Goal: Task Accomplishment & Management: Manage account settings

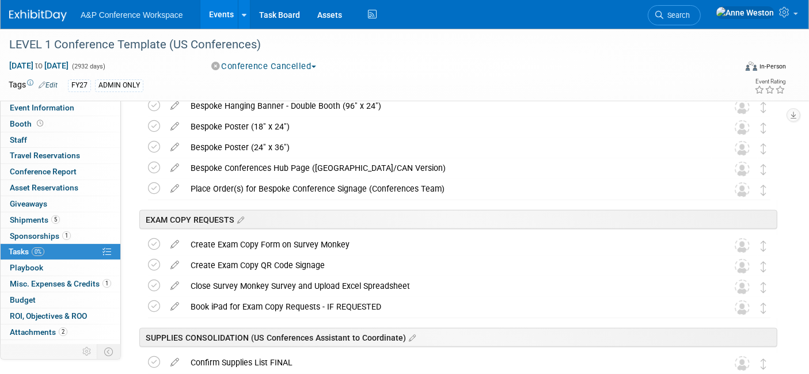
scroll to position [10, 0]
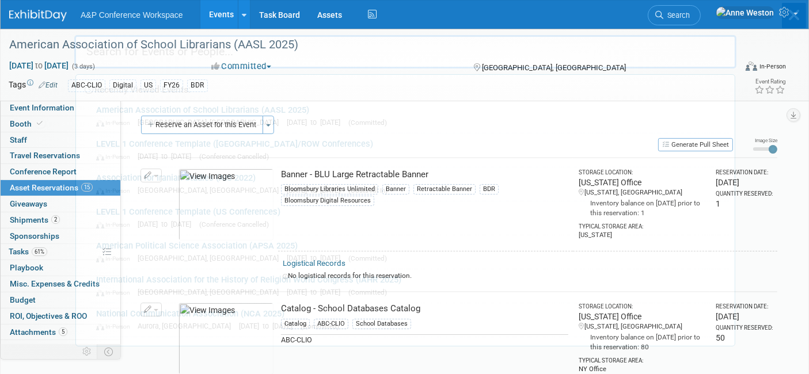
scroll to position [10, 0]
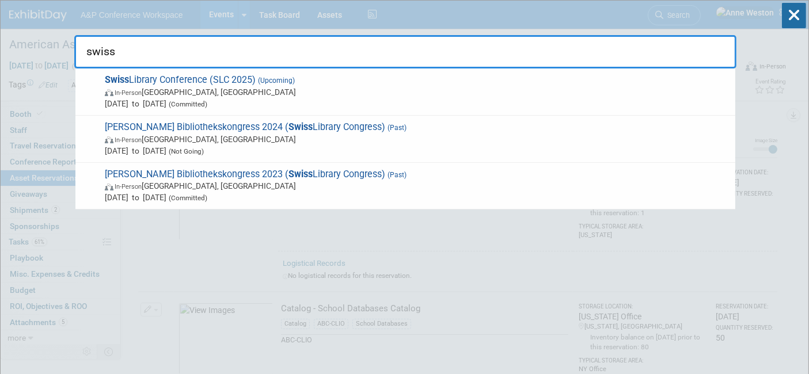
type input "swiss"
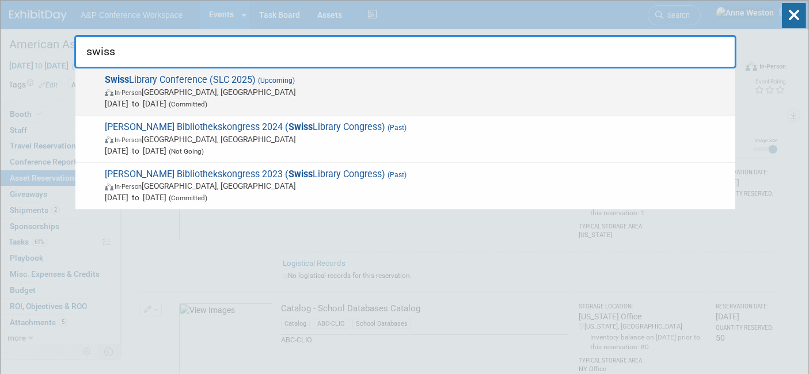
click at [200, 93] on span "In-Person Bern, Switzerland" at bounding box center [417, 92] width 625 height 12
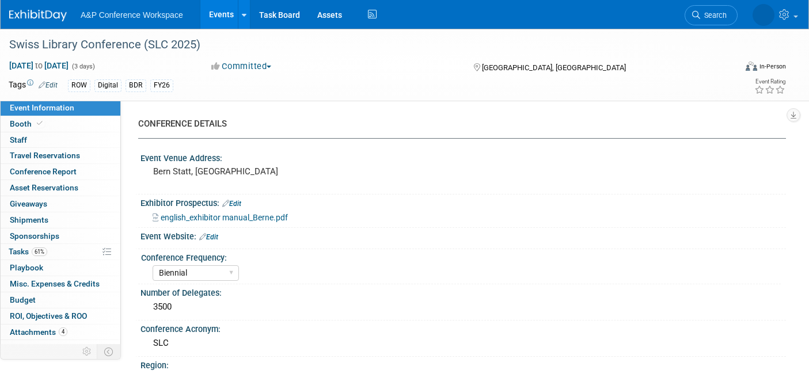
select select "Biennial"
select select "Level 2"
select select "In-Person Booth"
select select "Libraries"
select select "Bloomsbury Digital Resources"
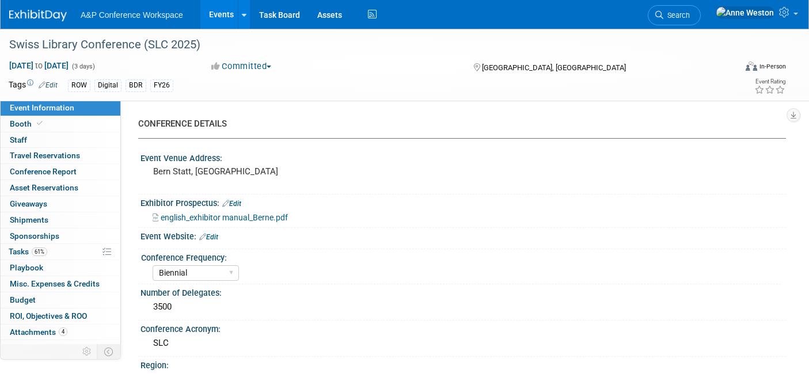
select select "[PERSON_NAME]"
select select "BDR Product Awareness and Trial Generation​"
click at [29, 247] on span "Tasks 61%" at bounding box center [28, 251] width 39 height 9
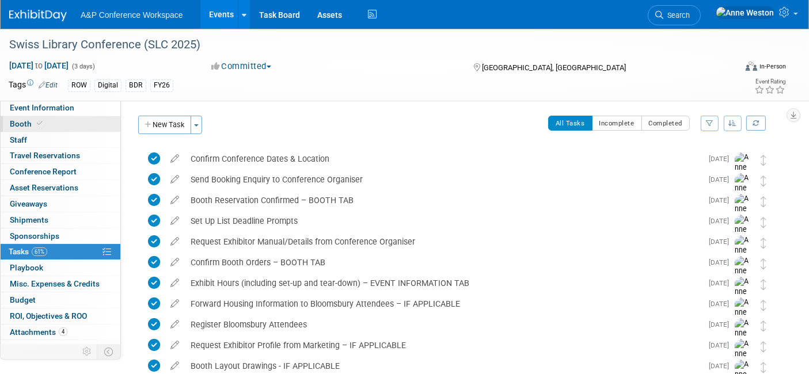
click at [21, 122] on span "Booth" at bounding box center [27, 123] width 35 height 9
select select "DIGI"
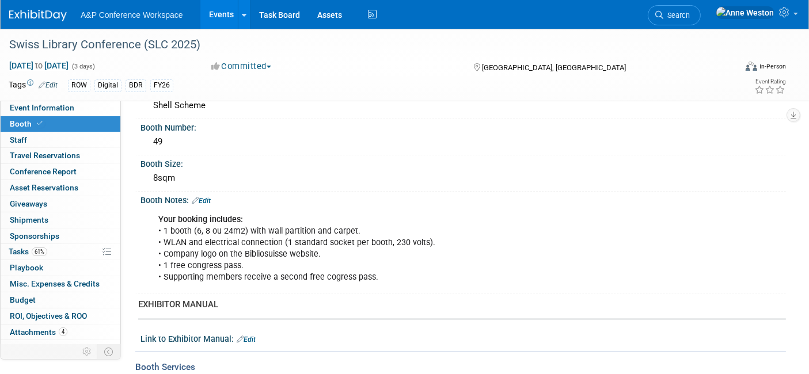
scroll to position [256, 0]
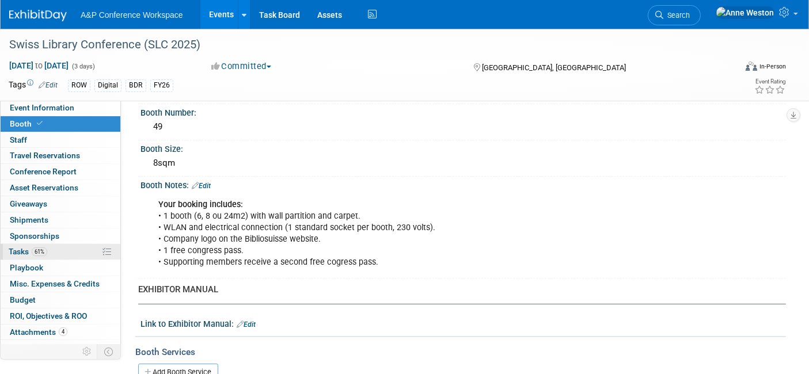
click at [41, 250] on span "61%" at bounding box center [40, 252] width 16 height 9
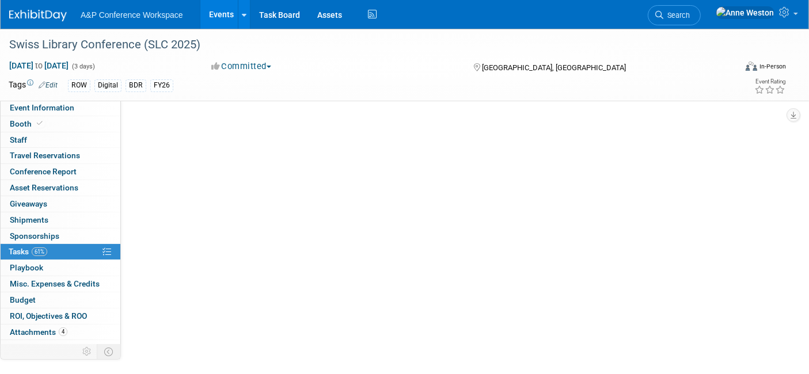
scroll to position [0, 0]
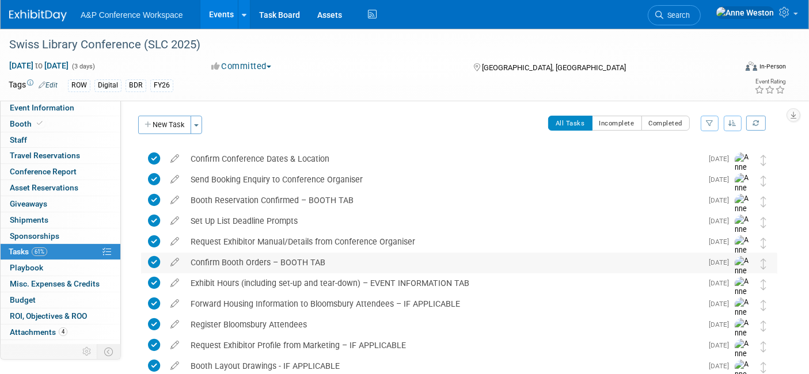
click at [296, 260] on div "Confirm Booth Orders – BOOTH TAB" at bounding box center [443, 263] width 517 height 20
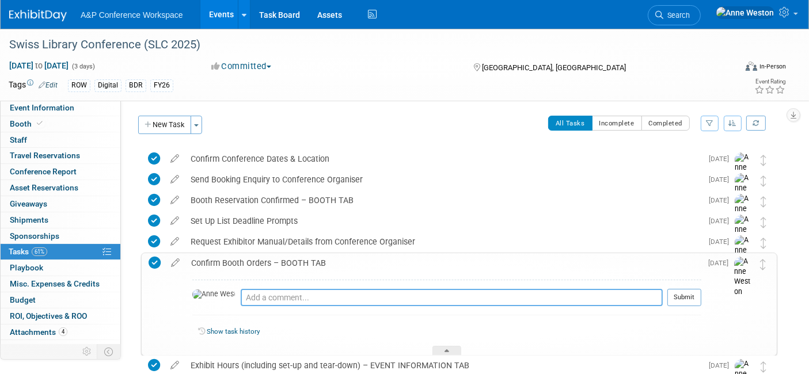
click at [241, 302] on textarea at bounding box center [452, 297] width 422 height 17
type textarea "Additional Order for Literature Stand placed 01/09/2025"
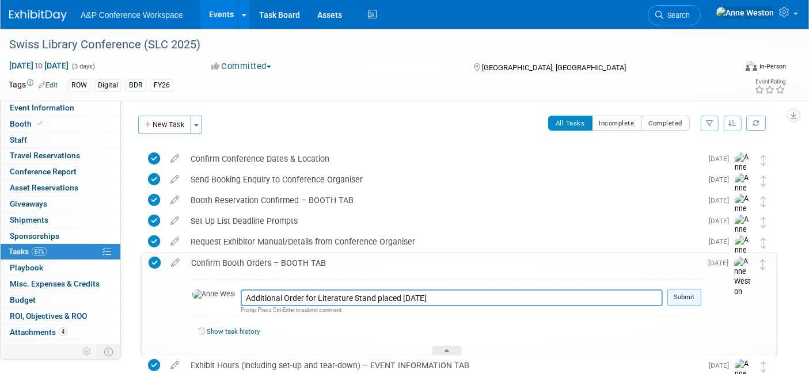
click at [694, 292] on button "Submit" at bounding box center [684, 297] width 34 height 17
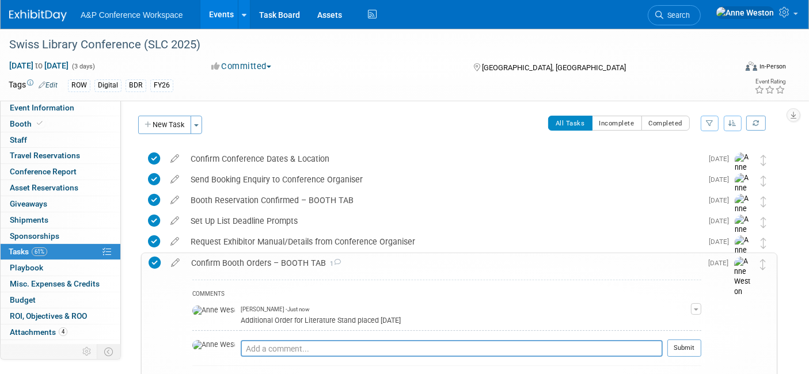
click at [228, 260] on div "Confirm Booth Orders – BOOTH TAB 1" at bounding box center [443, 263] width 516 height 20
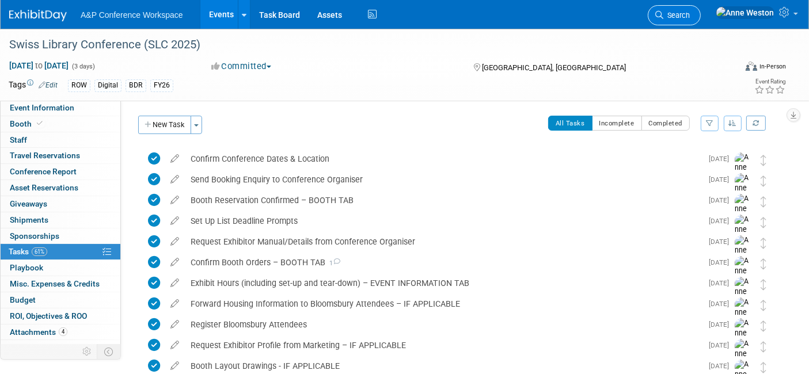
click at [690, 18] on span "Search" at bounding box center [676, 15] width 26 height 9
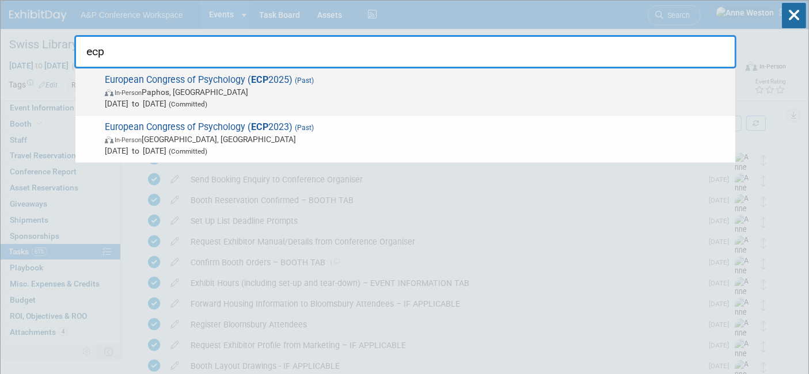
type input "ecp"
click at [186, 81] on span "European Congress of Psychology ( ECP 2025) (Past) In-Person Paphos, Cyprus Jul…" at bounding box center [415, 91] width 628 height 35
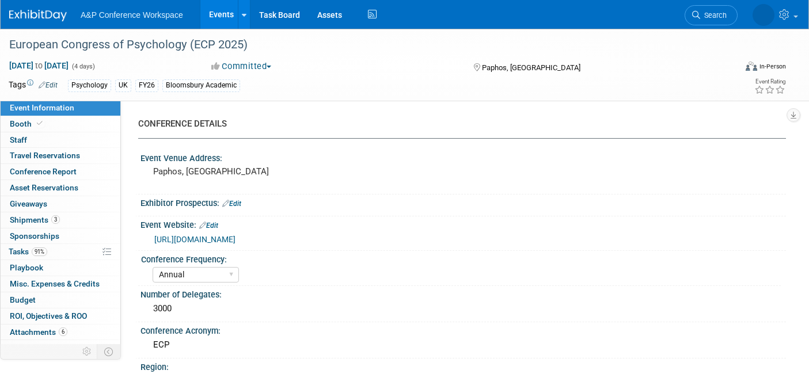
select select "Annual"
select select "Level 2"
select select "In-Person Booth"
select select "Psychology"
select select "Bloomsbury Academic"
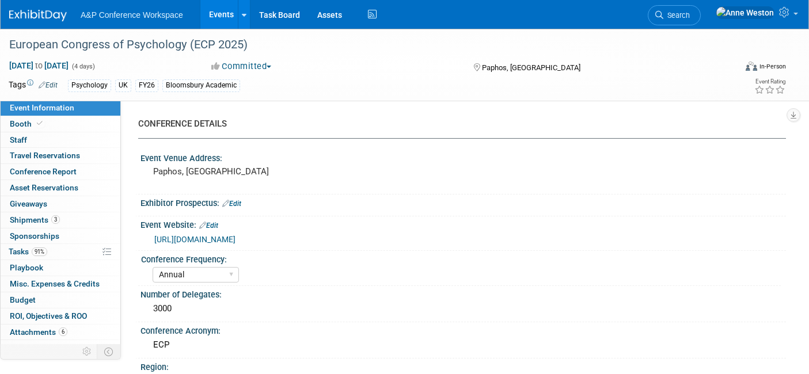
select select "[PERSON_NAME]"
select select "Networking/Commissioning"
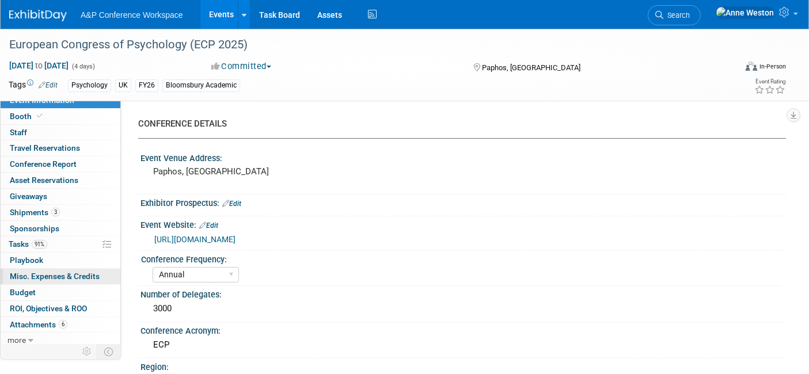
scroll to position [10, 0]
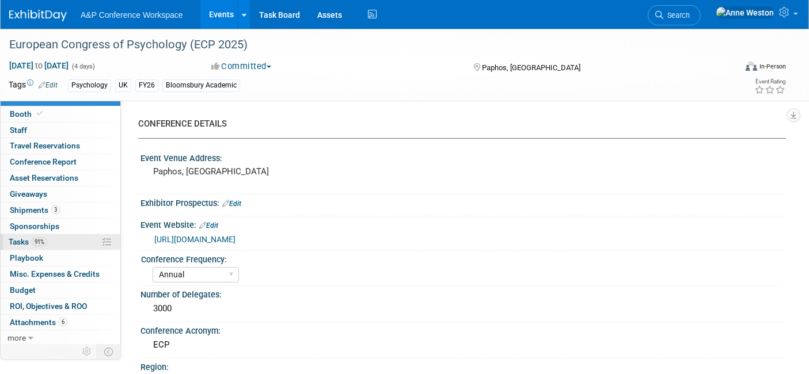
click at [49, 243] on link "91% Tasks 91%" at bounding box center [61, 242] width 120 height 16
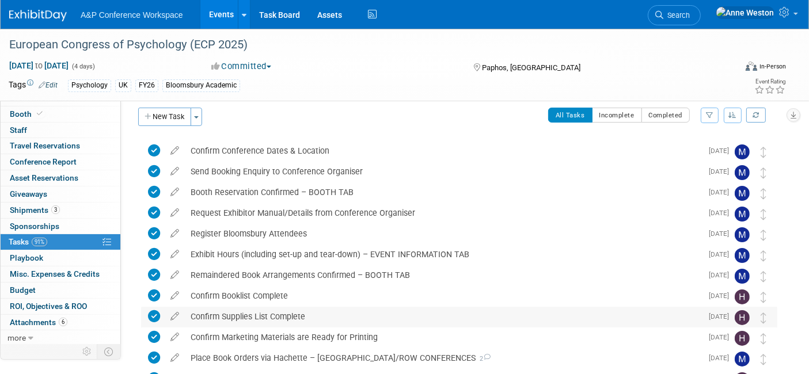
scroll to position [0, 0]
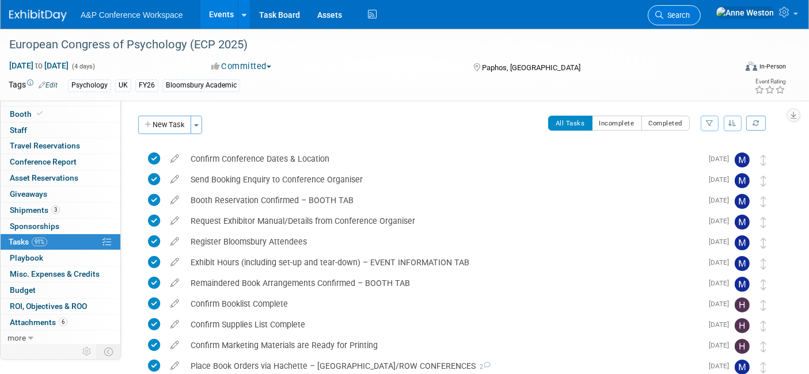
click at [690, 13] on span "Search" at bounding box center [676, 15] width 26 height 9
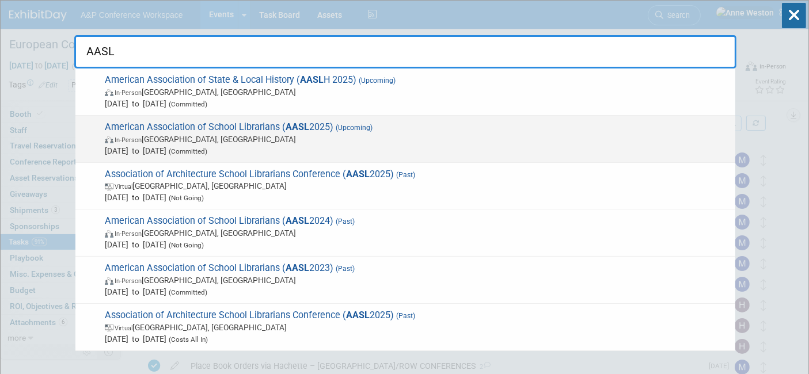
type input "AASL"
click at [162, 131] on span "American Association of School Librarians ( AASL 2025) (Upcoming) In-Person St.…" at bounding box center [415, 138] width 628 height 35
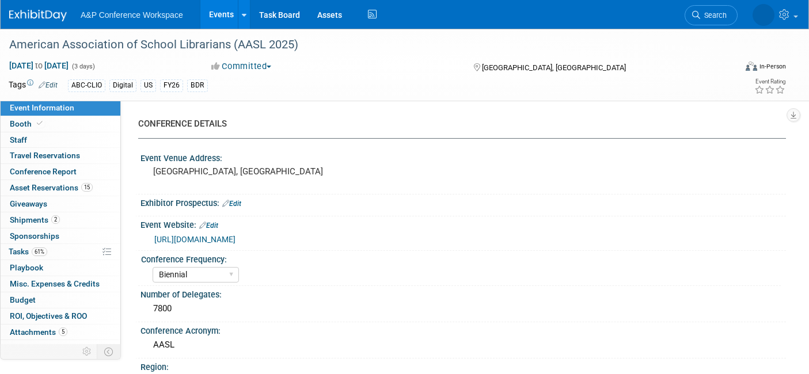
select select "Biennial"
select select "Level 1"
select select "In-Person Booth"
select select "Schools"
select select "Bloomsbury Digital Resources"
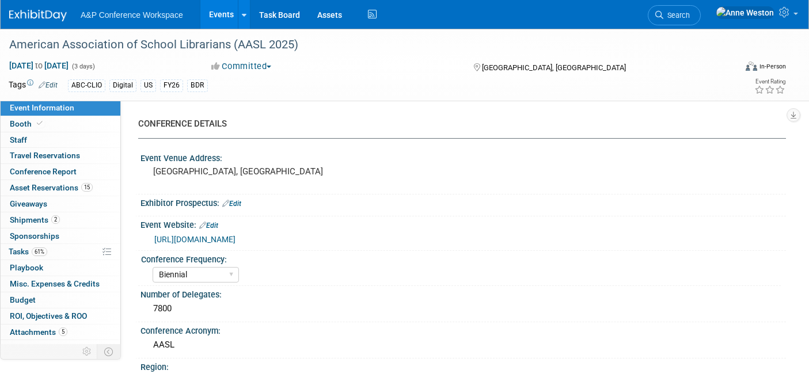
select select "[PERSON_NAME]"
select select "BDR Product Awareness and Trial Generation​"
click at [60, 120] on link "Booth" at bounding box center [61, 124] width 120 height 16
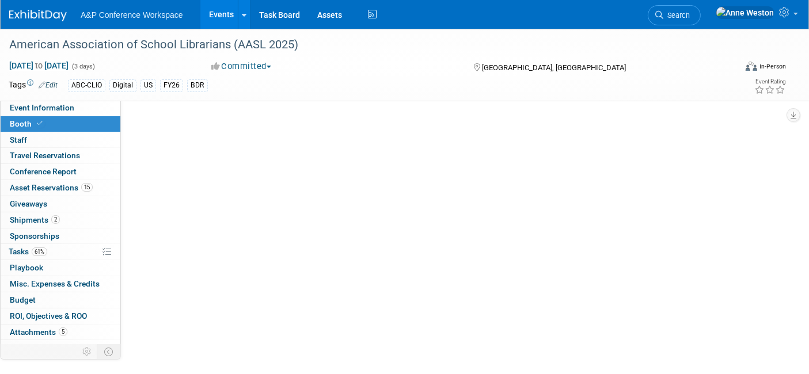
select select "CLDC - Digital/BDR"
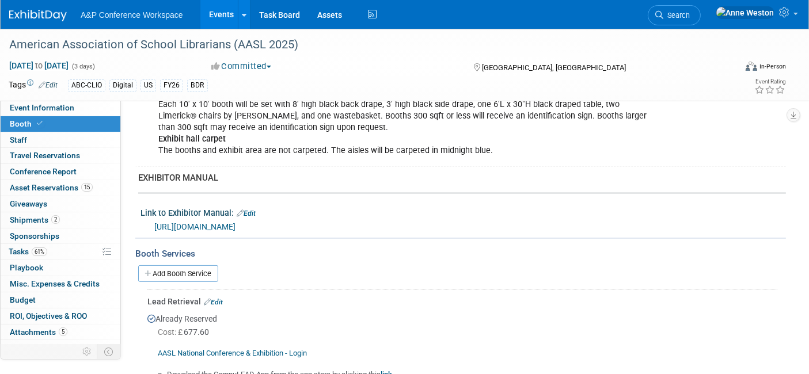
scroll to position [319, 0]
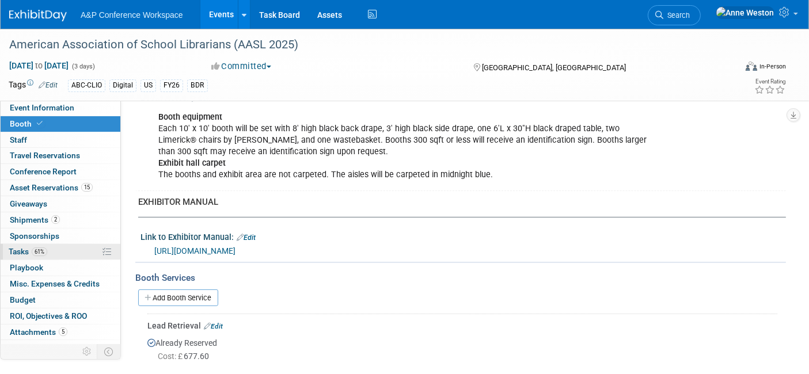
click at [39, 253] on span "61%" at bounding box center [40, 252] width 16 height 9
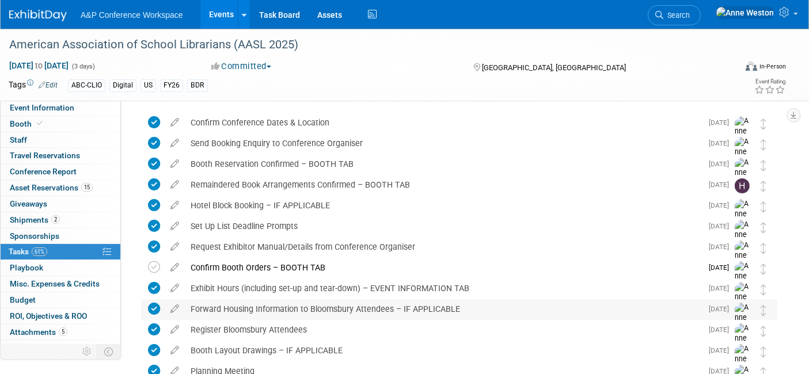
scroll to position [64, 0]
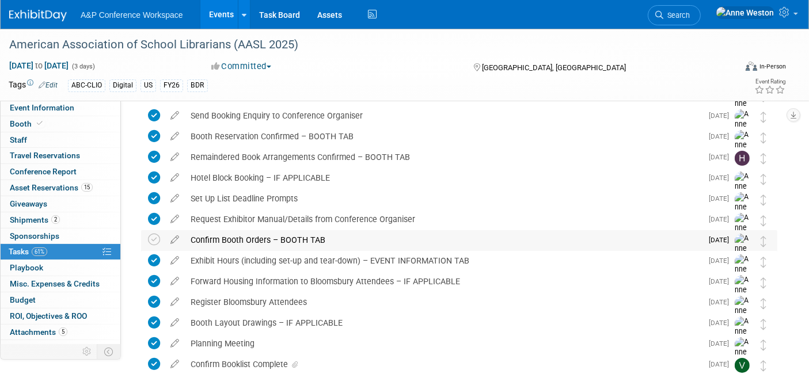
click at [246, 235] on div "Confirm Booth Orders – BOOTH TAB" at bounding box center [443, 240] width 517 height 20
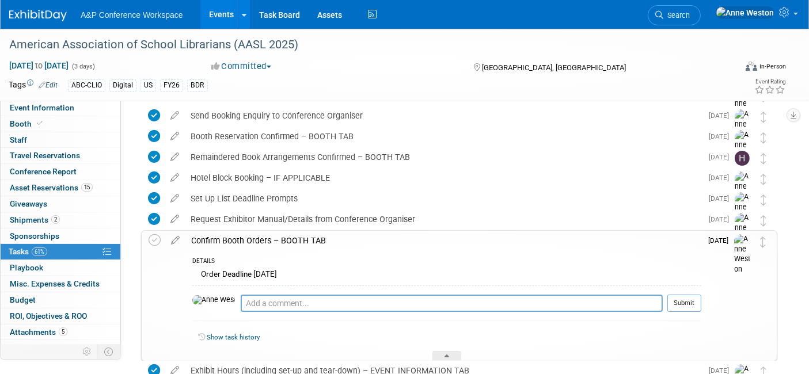
click at [246, 235] on div "Confirm Booth Orders – BOOTH TAB" at bounding box center [443, 241] width 516 height 20
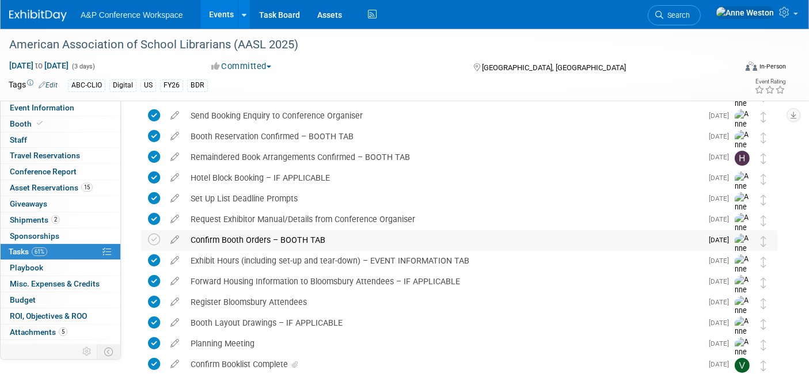
click at [246, 235] on div "Confirm Booth Orders – BOOTH TAB" at bounding box center [443, 240] width 517 height 20
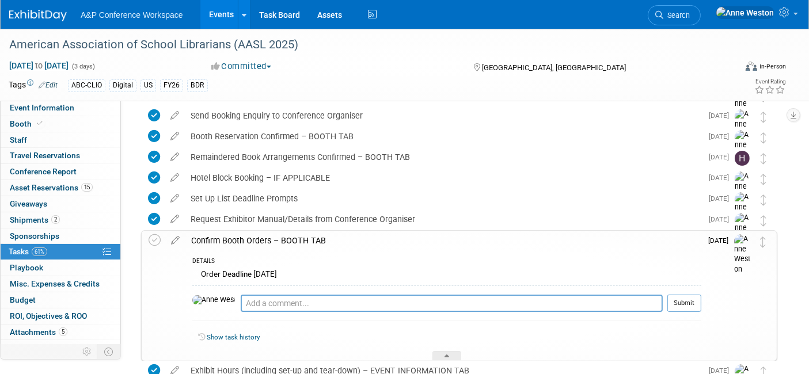
click at [246, 235] on div "Confirm Booth Orders – BOOTH TAB" at bounding box center [443, 241] width 516 height 20
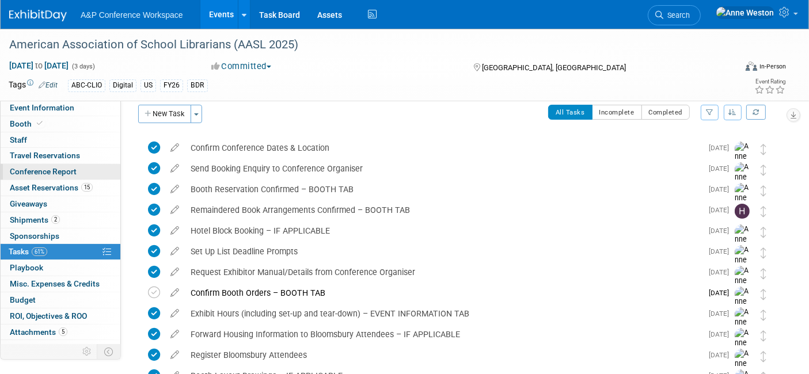
scroll to position [0, 0]
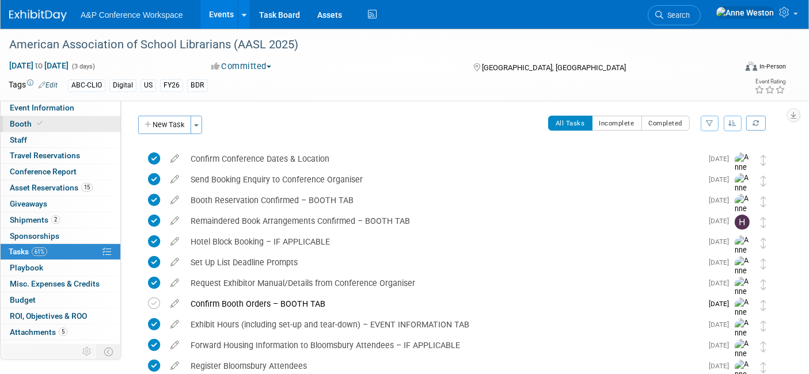
click at [41, 121] on icon at bounding box center [40, 123] width 6 height 6
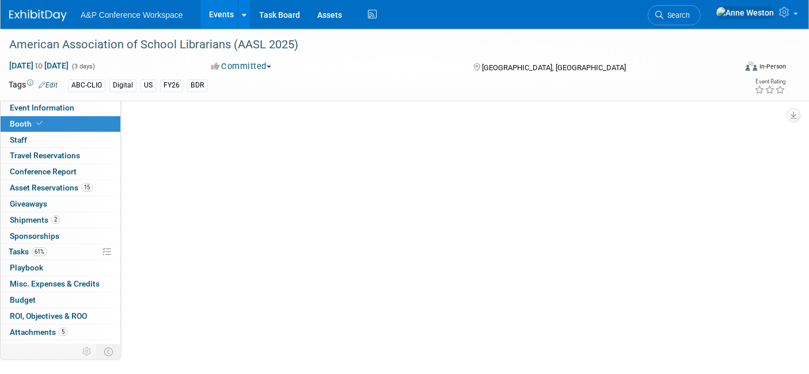
select select "CLDC - Digital/BDR"
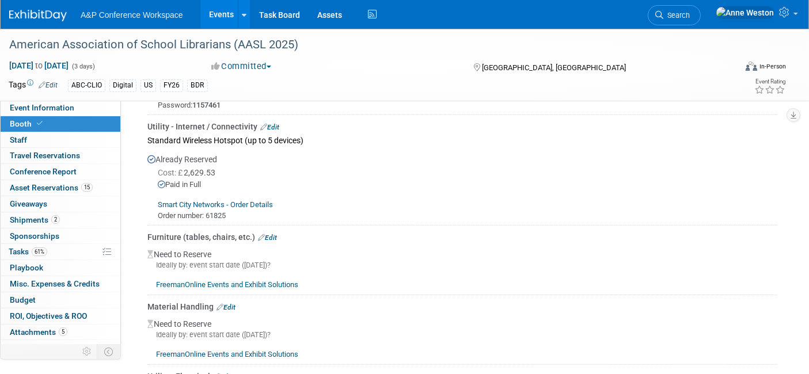
scroll to position [640, 0]
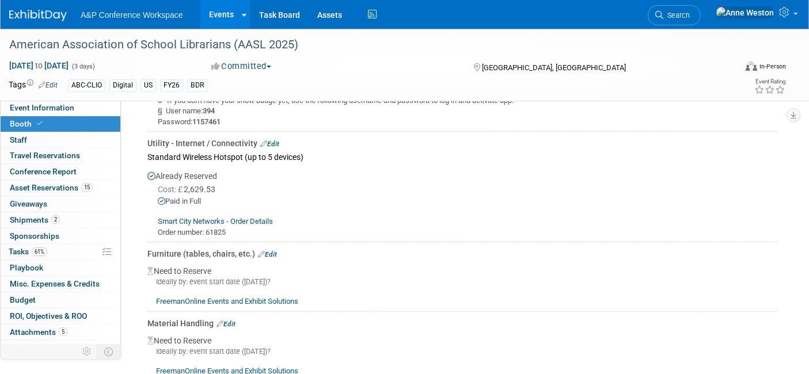
click at [204, 297] on link "FreemanOnline Events and Exhibit Solutions" at bounding box center [227, 301] width 142 height 9
click at [271, 250] on link "Edit" at bounding box center [267, 254] width 19 height 8
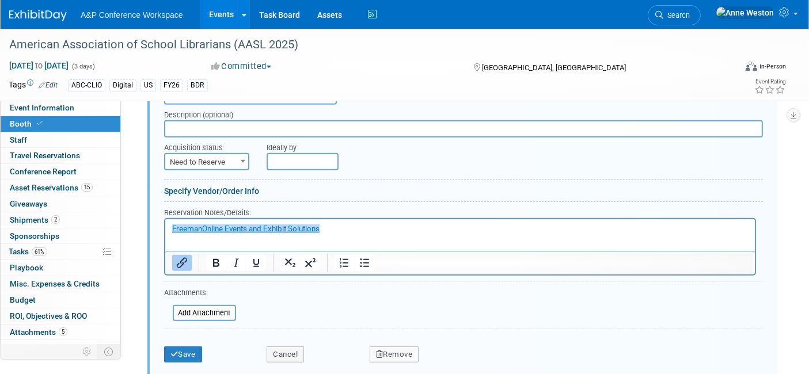
scroll to position [747, 0]
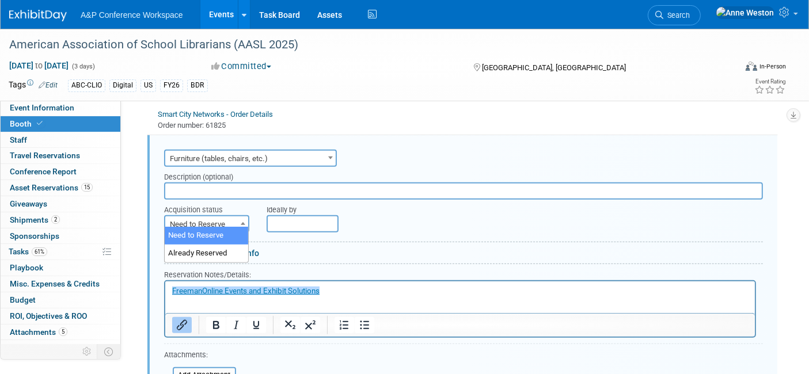
click at [240, 220] on span at bounding box center [243, 223] width 12 height 15
select select "2"
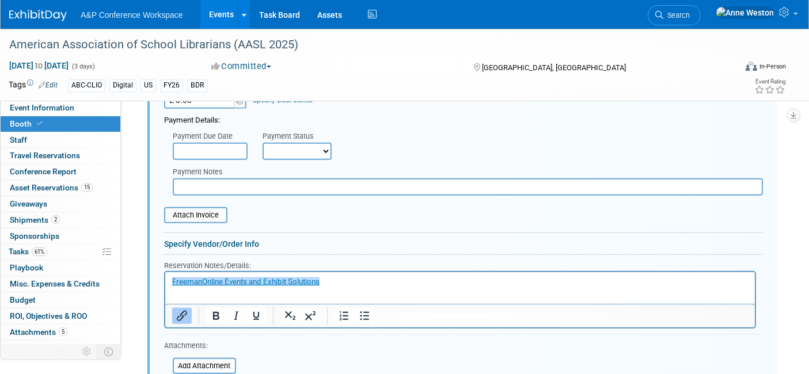
scroll to position [938, 0]
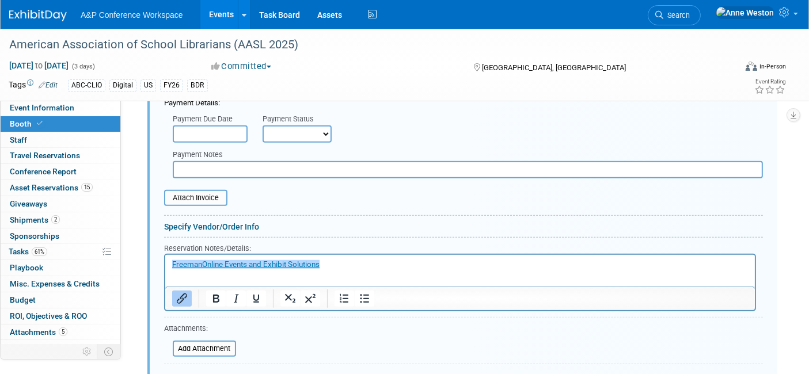
click at [292, 127] on select "Not Paid Yet Partially Paid Paid in Full" at bounding box center [296, 133] width 69 height 17
select select "1"
click at [262, 125] on select "Not Paid Yet Partially Paid Paid in Full" at bounding box center [296, 133] width 69 height 17
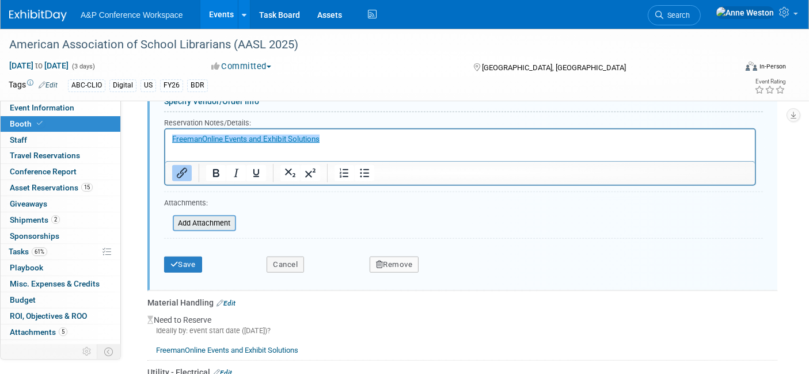
scroll to position [1066, 0]
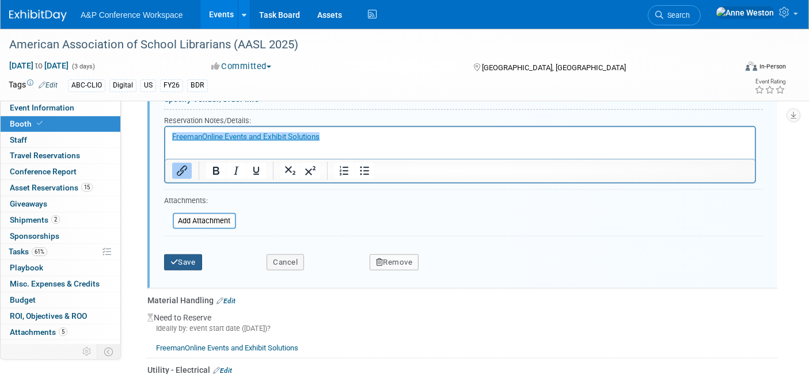
click at [184, 254] on button "Save" at bounding box center [183, 262] width 38 height 16
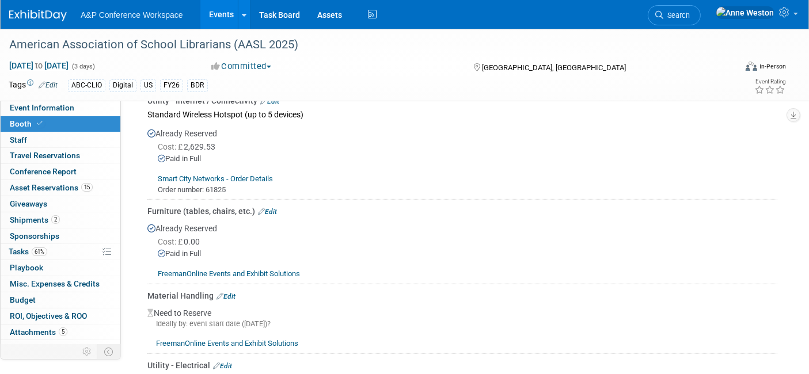
scroll to position [747, 0]
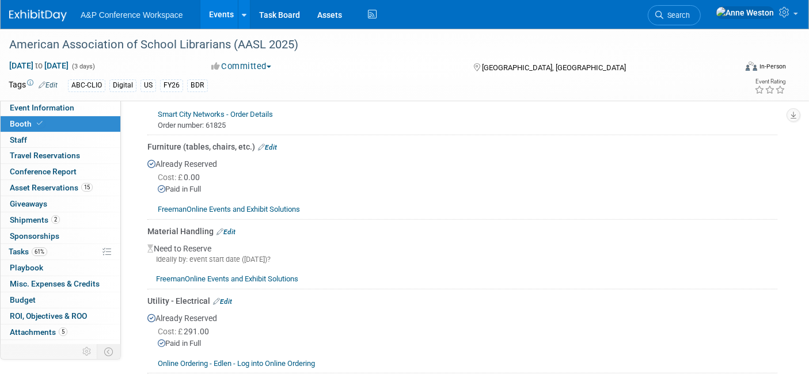
click at [230, 228] on link "Edit" at bounding box center [225, 232] width 19 height 8
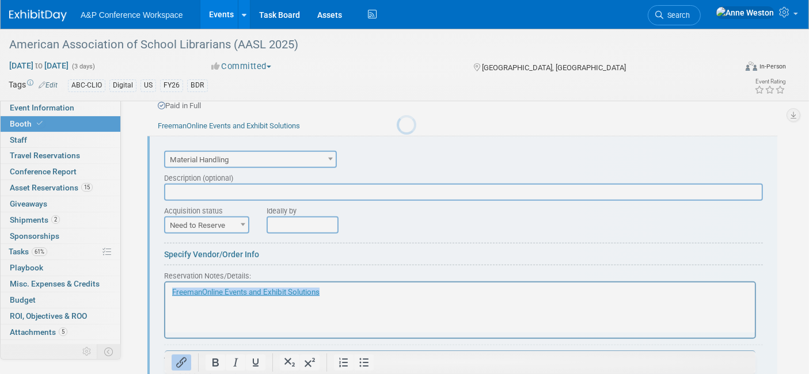
scroll to position [0, 0]
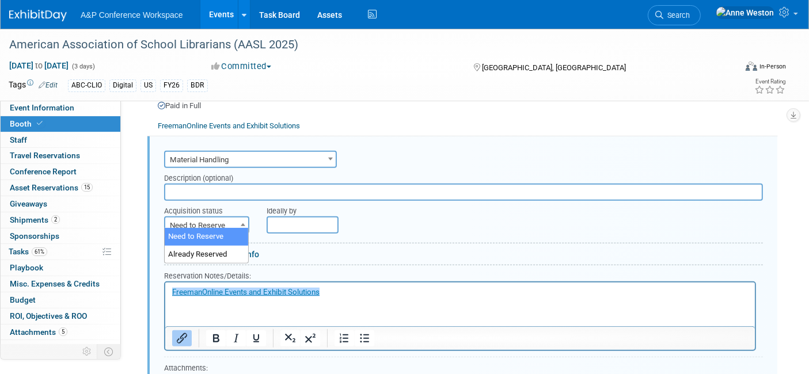
click at [217, 218] on span "Need to Reserve" at bounding box center [206, 226] width 83 height 16
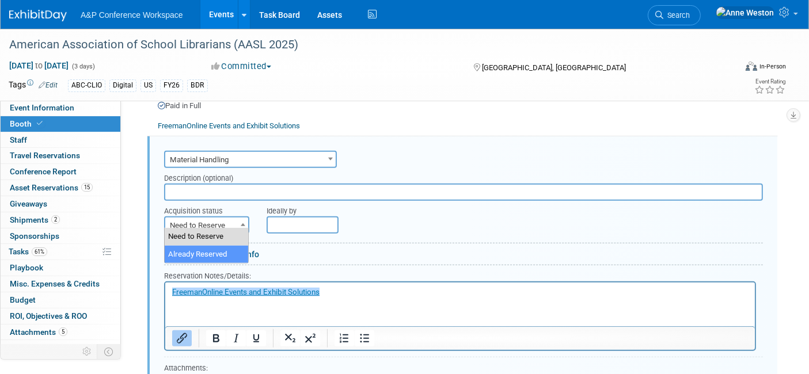
select select "2"
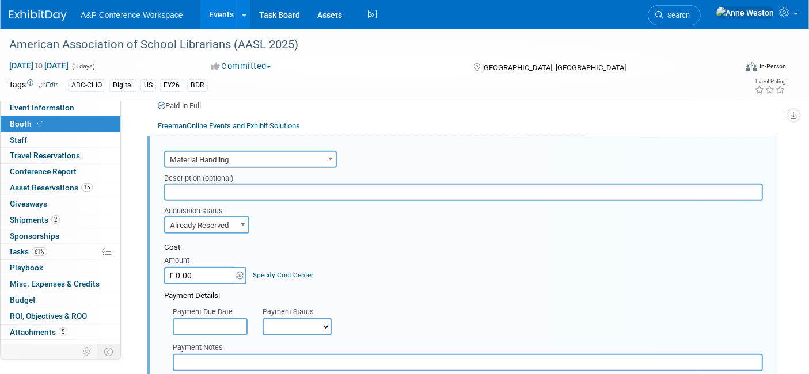
click at [204, 186] on input "text" at bounding box center [463, 192] width 599 height 17
type input "Material Handling Estimate"
click at [279, 318] on select "Not Paid Yet Partially Paid Paid in Full" at bounding box center [296, 326] width 69 height 17
select select "1"
click at [262, 318] on select "Not Paid Yet Partially Paid Paid in Full" at bounding box center [296, 326] width 69 height 17
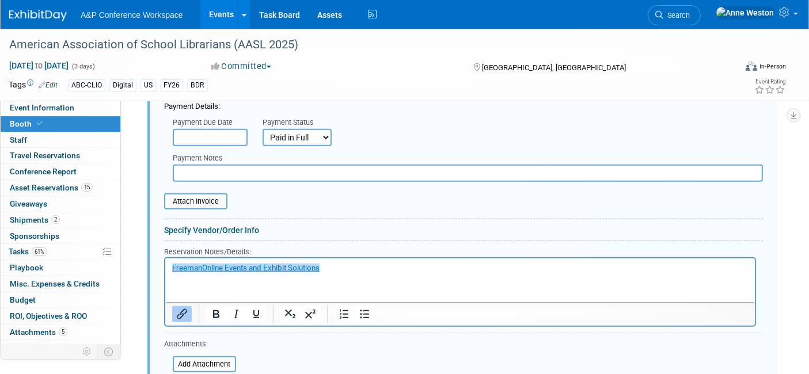
scroll to position [1086, 0]
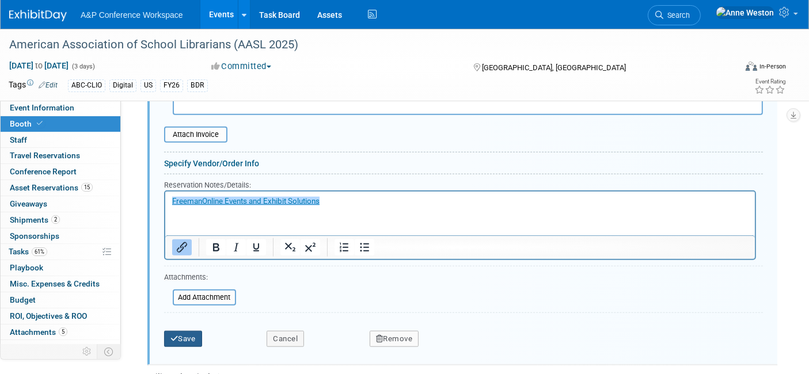
click at [197, 331] on button "Save" at bounding box center [183, 339] width 38 height 16
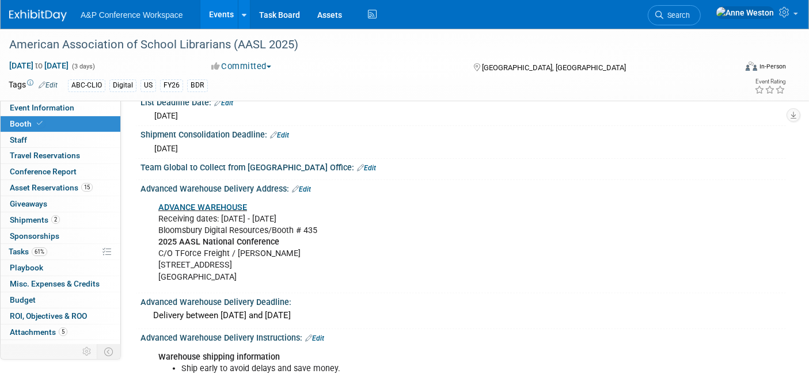
scroll to position [1264, 0]
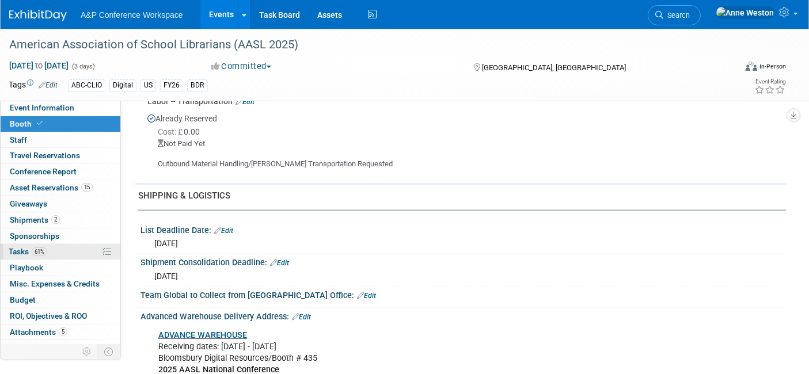
click at [40, 248] on span "61%" at bounding box center [40, 252] width 16 height 9
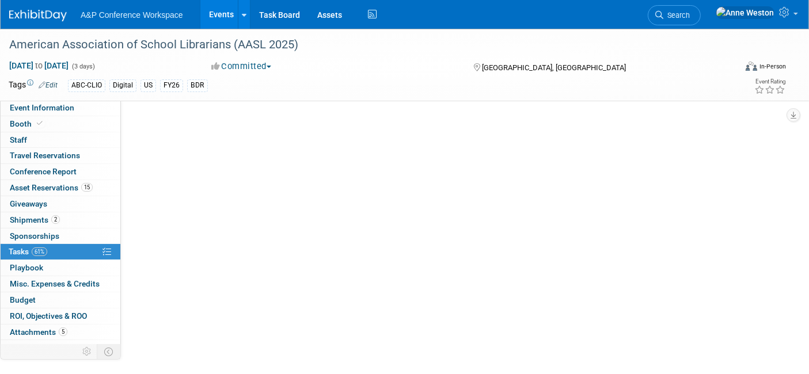
scroll to position [0, 0]
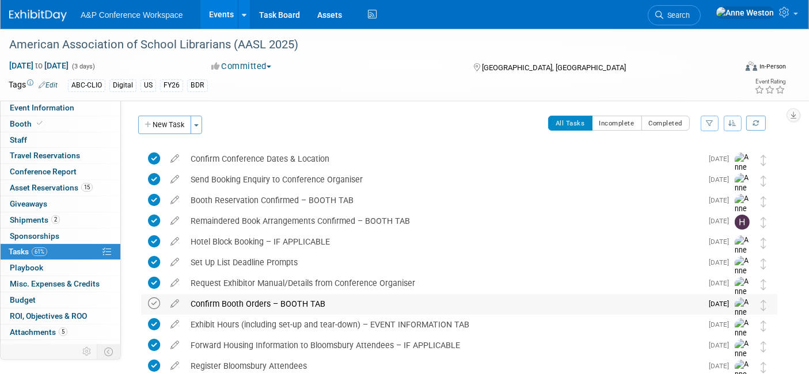
click at [152, 302] on icon at bounding box center [154, 304] width 12 height 12
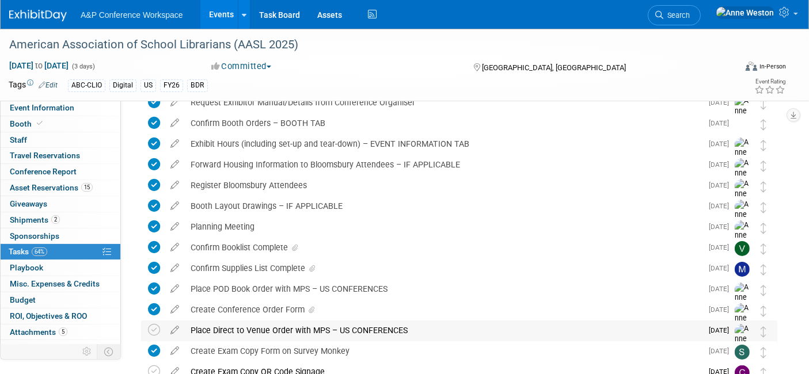
scroll to position [64, 0]
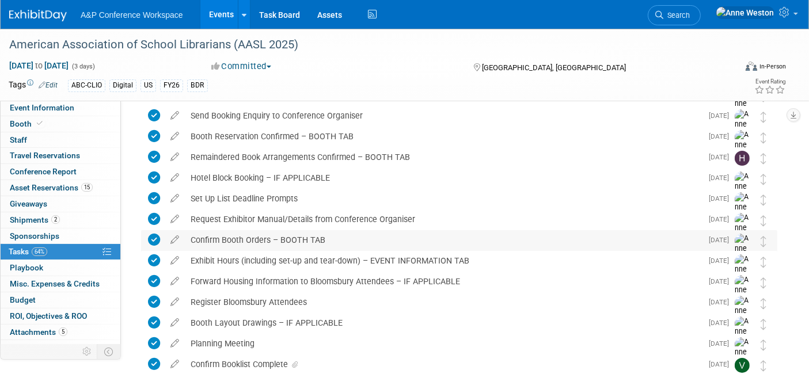
click at [265, 239] on div "Confirm Booth Orders – BOOTH TAB" at bounding box center [443, 240] width 517 height 20
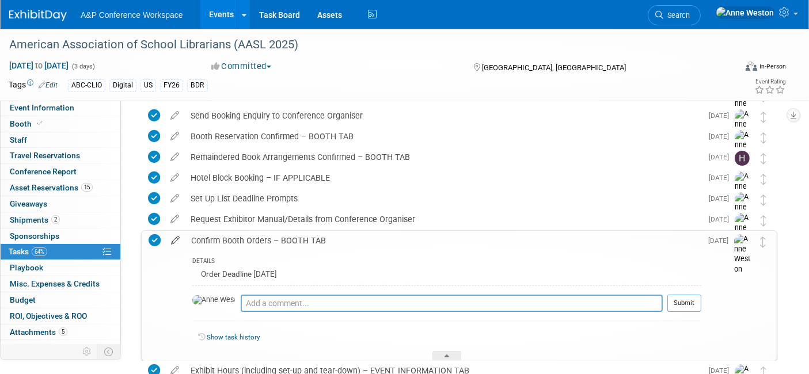
click at [177, 235] on icon at bounding box center [175, 238] width 20 height 14
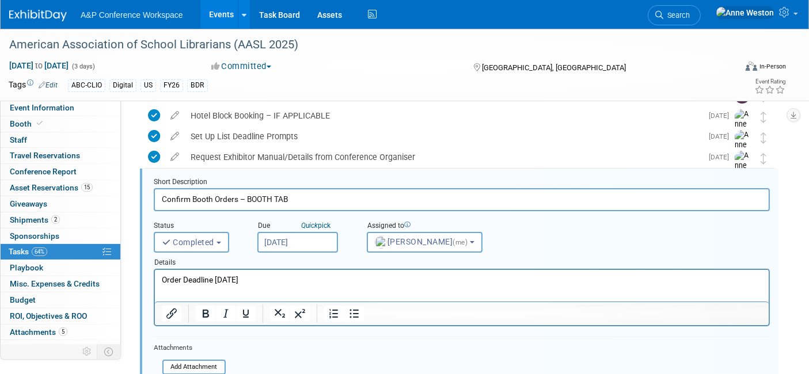
scroll to position [0, 0]
click at [283, 279] on p "Order Deadline 17th September" at bounding box center [461, 280] width 600 height 11
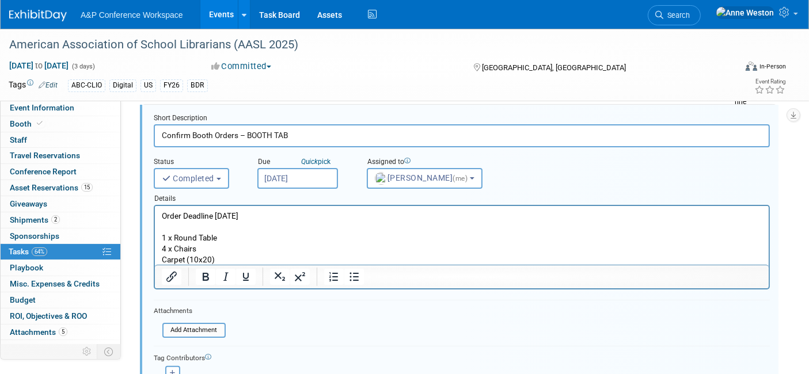
scroll to position [254, 0]
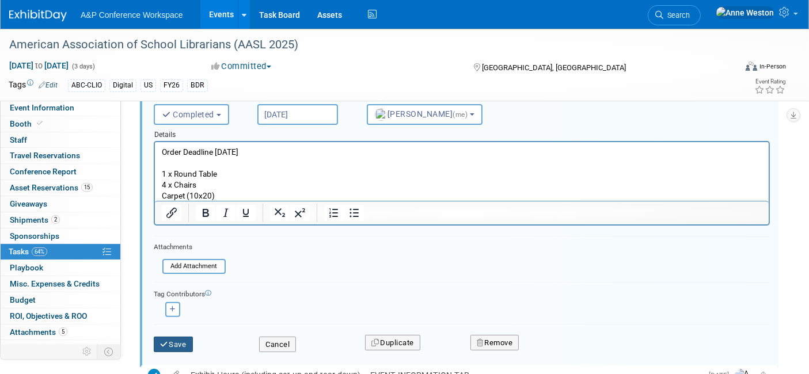
click at [174, 344] on button "Save" at bounding box center [173, 345] width 39 height 16
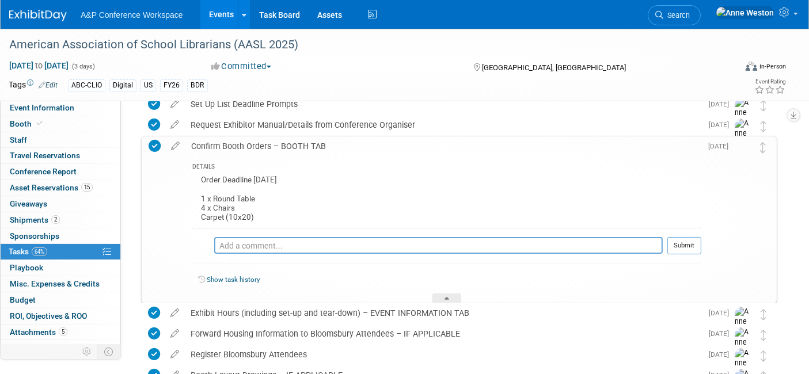
scroll to position [62, 0]
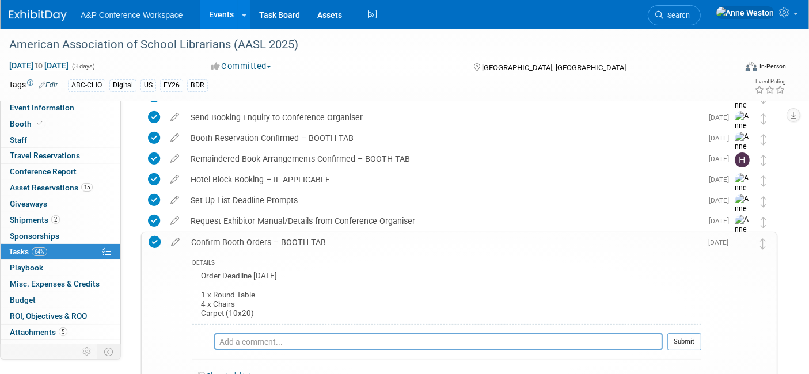
click at [259, 238] on div "Confirm Booth Orders – BOOTH TAB" at bounding box center [443, 243] width 516 height 20
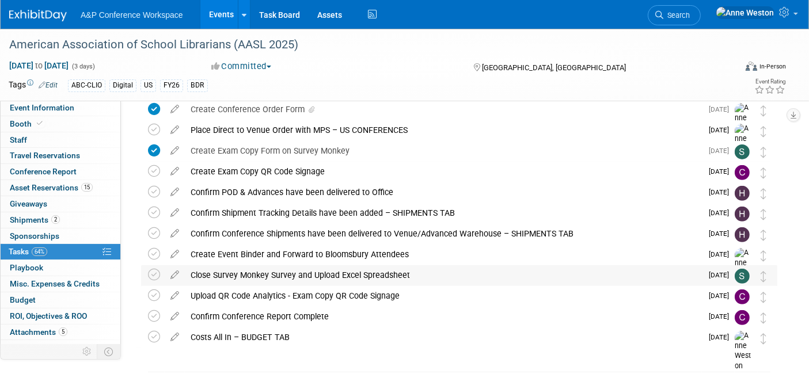
scroll to position [382, 0]
click at [267, 170] on div "Create Exam Copy QR Code Signage" at bounding box center [443, 171] width 517 height 20
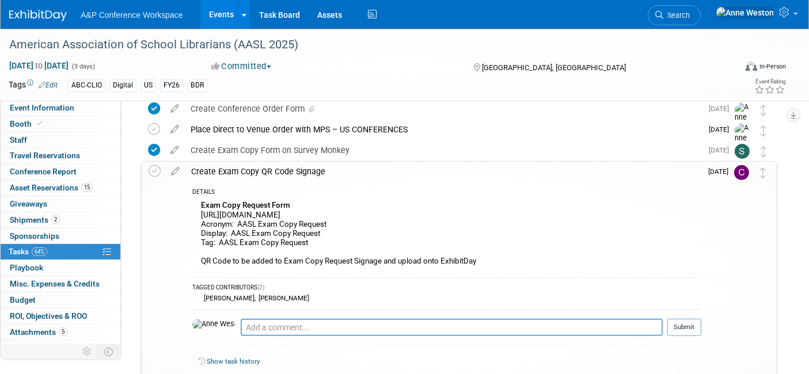
drag, startPoint x: 355, startPoint y: 213, endPoint x: 197, endPoint y: 215, distance: 157.2
click at [197, 215] on div "Exam Copy Request Form https://www.surveymonkey.com/r/CCNNSZ8 Acronym: AASL Exa…" at bounding box center [446, 234] width 509 height 73
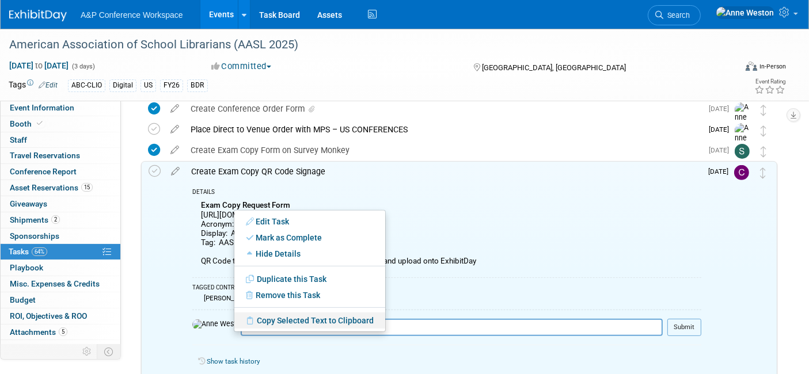
click at [268, 322] on link "Copy Selected Text to Clipboard" at bounding box center [309, 321] width 151 height 16
copy div "https://www.surveymonkey.com/r/CCNNSZ8"
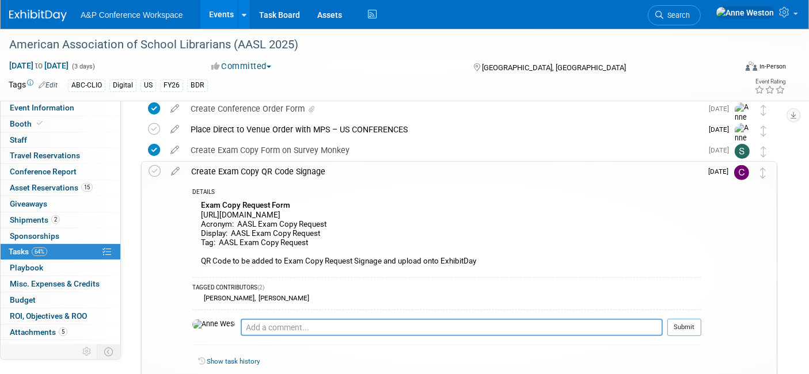
click at [256, 172] on div "Create Exam Copy QR Code Signage" at bounding box center [443, 172] width 516 height 20
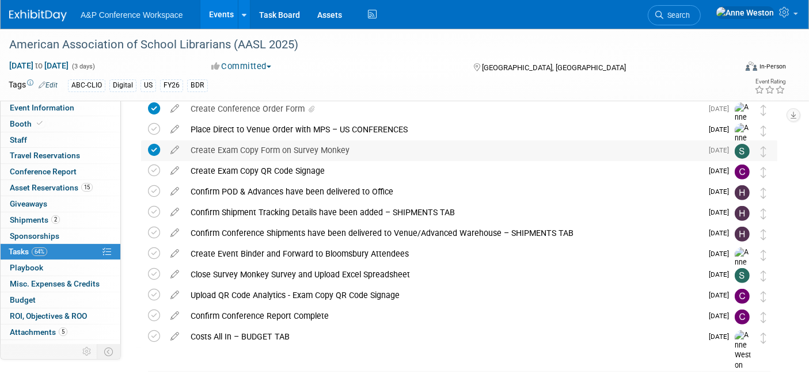
click at [254, 150] on div "Create Exam Copy Form on Survey Monkey" at bounding box center [443, 150] width 517 height 20
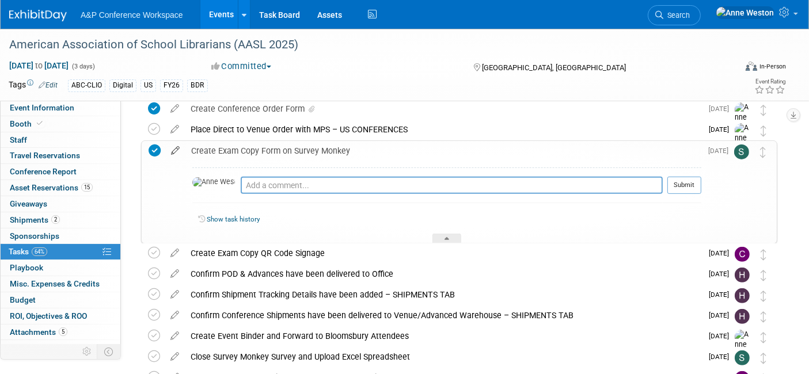
click at [173, 147] on icon at bounding box center [175, 148] width 20 height 14
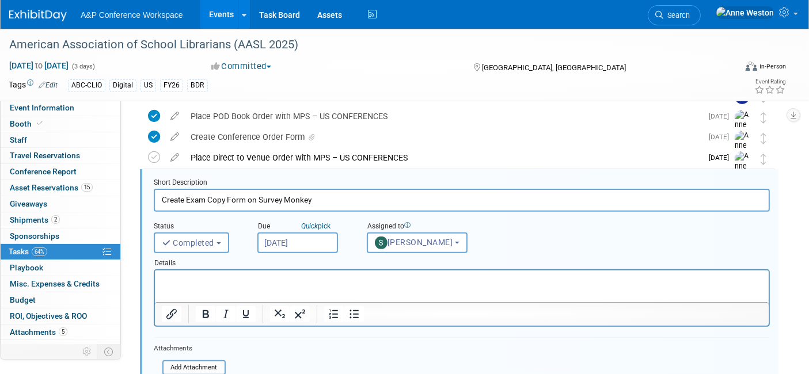
scroll to position [0, 0]
click at [254, 157] on div "Place Direct to Venue Order with MPS – US CONFERENCES" at bounding box center [443, 158] width 517 height 20
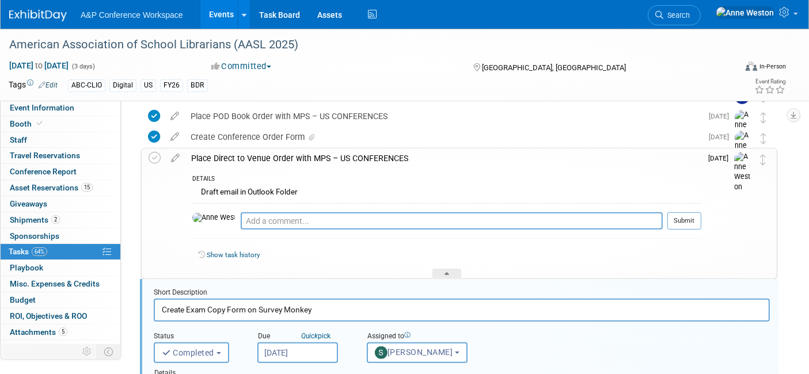
click at [254, 158] on div "Place Direct to Venue Order with MPS – US CONFERENCES" at bounding box center [443, 159] width 516 height 20
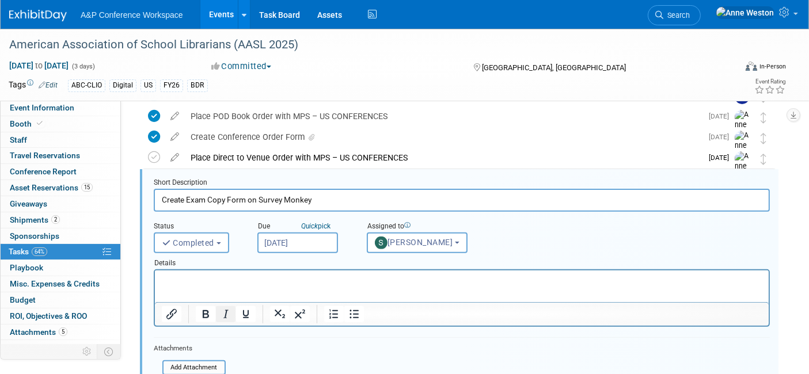
scroll to position [482, 0]
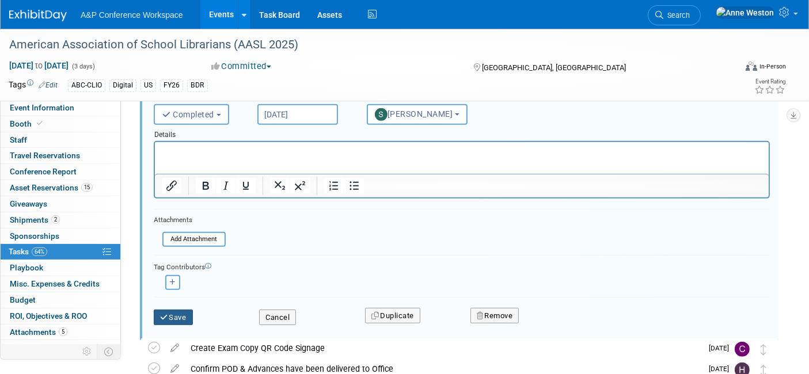
click at [176, 310] on button "Save" at bounding box center [173, 318] width 39 height 16
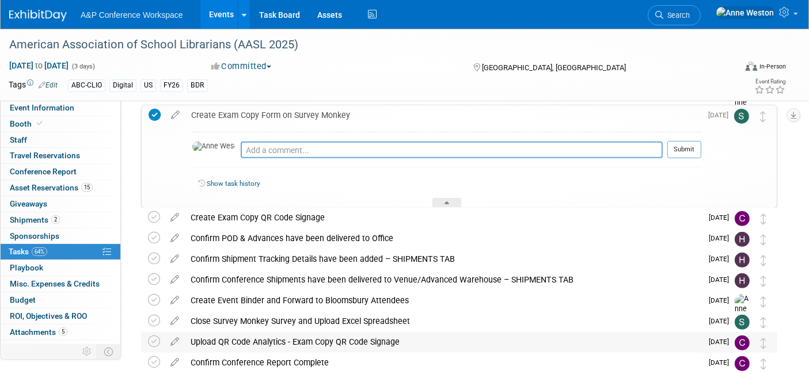
scroll to position [353, 0]
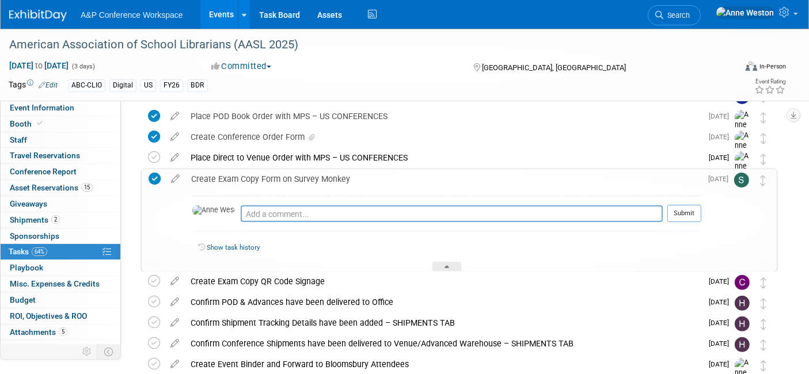
click at [226, 275] on div "Create Exam Copy QR Code Signage" at bounding box center [443, 282] width 517 height 20
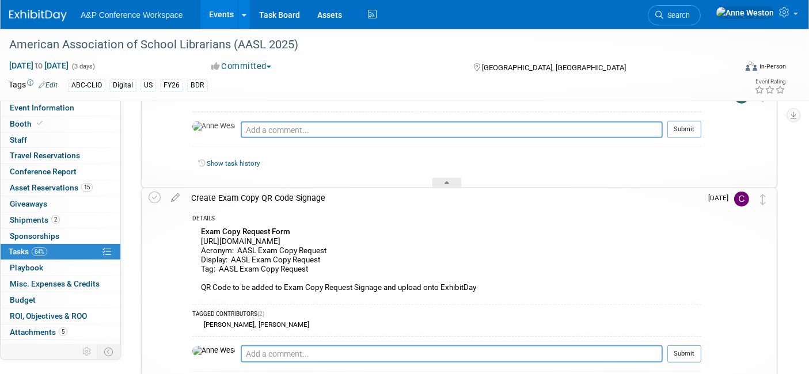
scroll to position [417, 0]
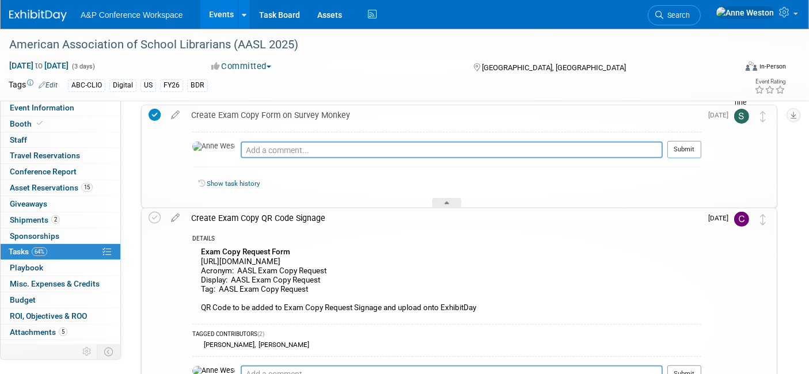
click at [248, 212] on div "Create Exam Copy QR Code Signage" at bounding box center [443, 218] width 516 height 20
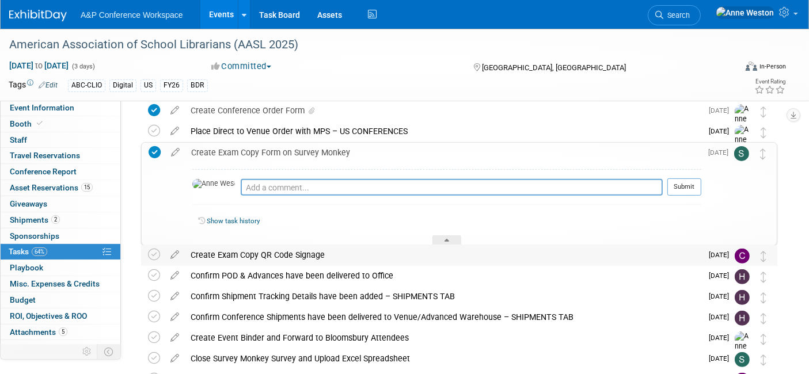
scroll to position [290, 0]
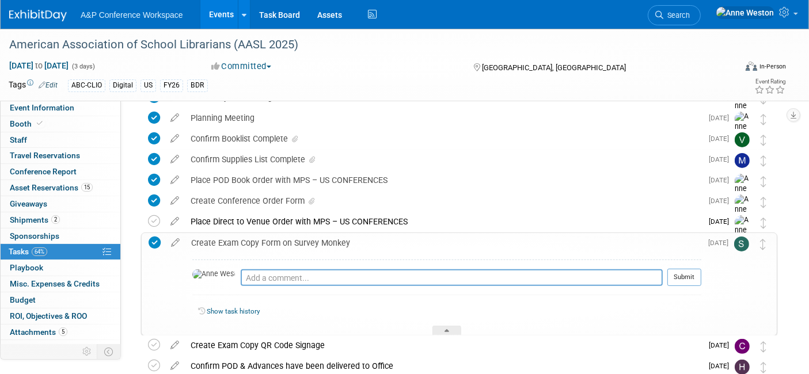
click at [252, 242] on div "Create Exam Copy Form on Survey Monkey" at bounding box center [443, 243] width 516 height 20
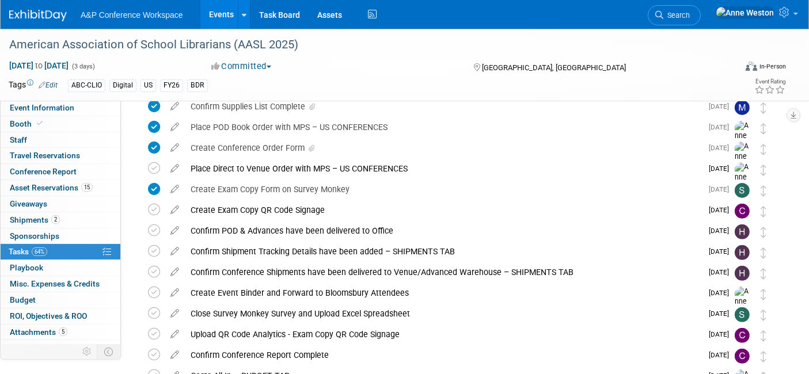
scroll to position [233, 0]
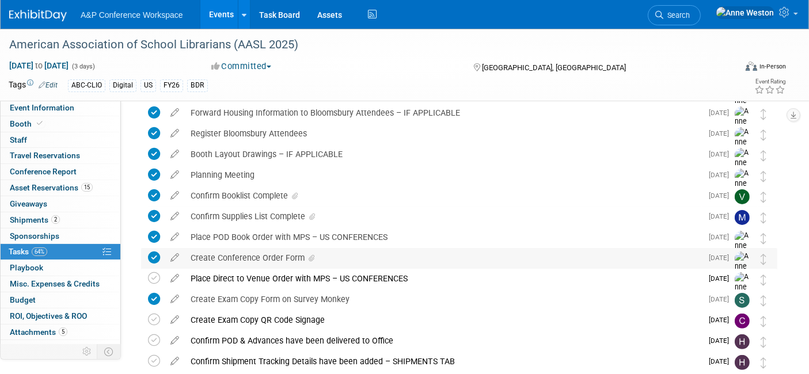
click at [241, 260] on div "Create Conference Order Form" at bounding box center [443, 258] width 517 height 20
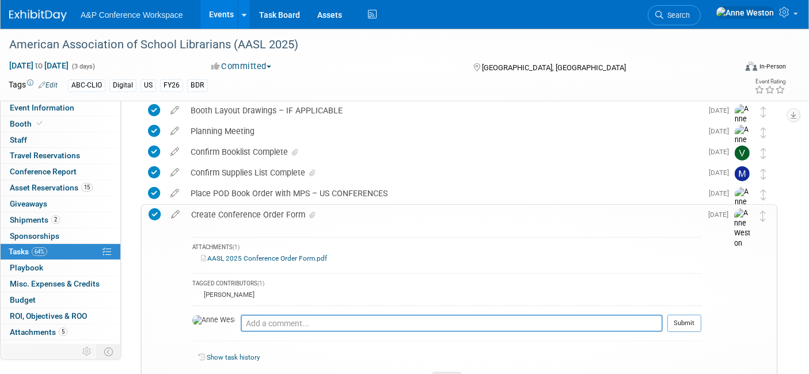
scroll to position [296, 0]
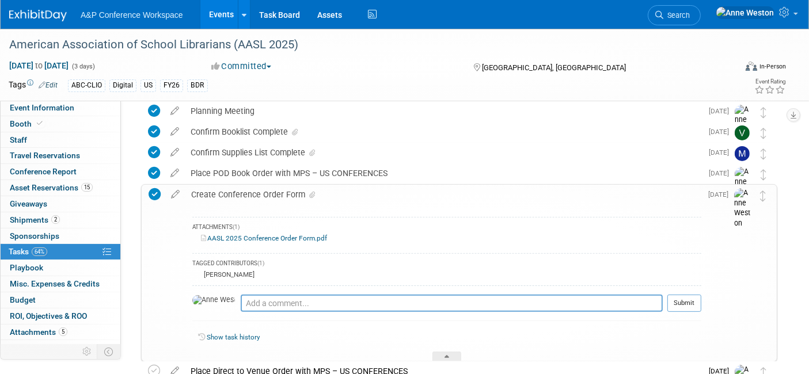
click at [246, 192] on div "Create Conference Order Form" at bounding box center [443, 195] width 516 height 20
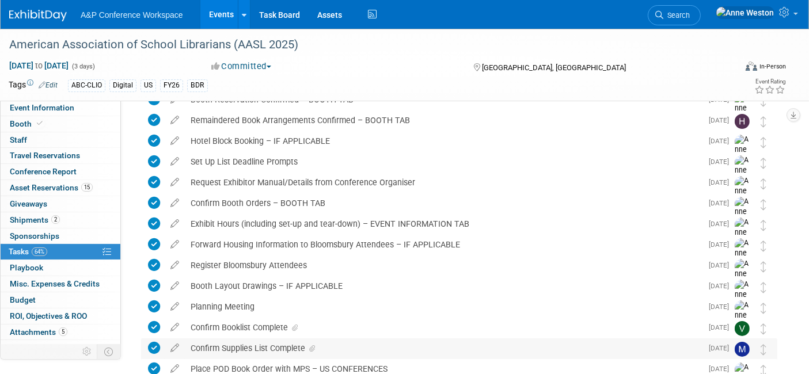
scroll to position [0, 0]
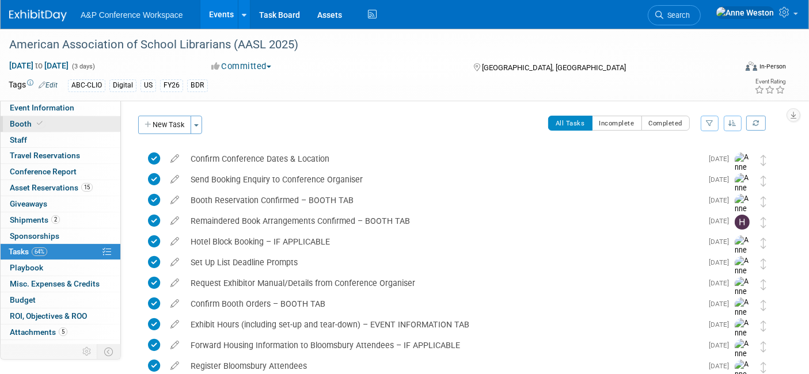
click at [54, 122] on link "Booth" at bounding box center [61, 124] width 120 height 16
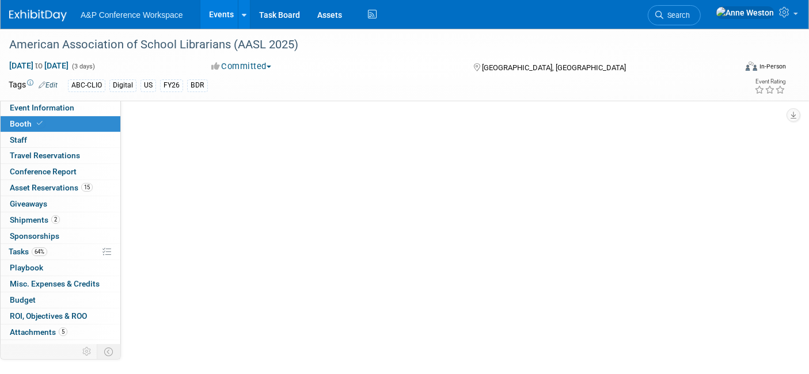
select select "CLDC - Digital/BDR"
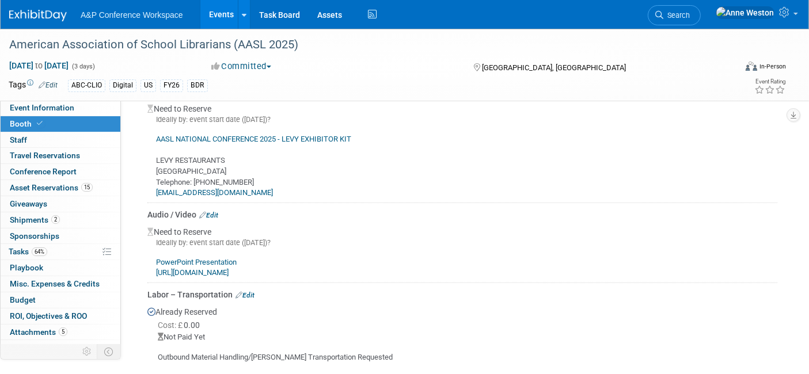
scroll to position [1087, 0]
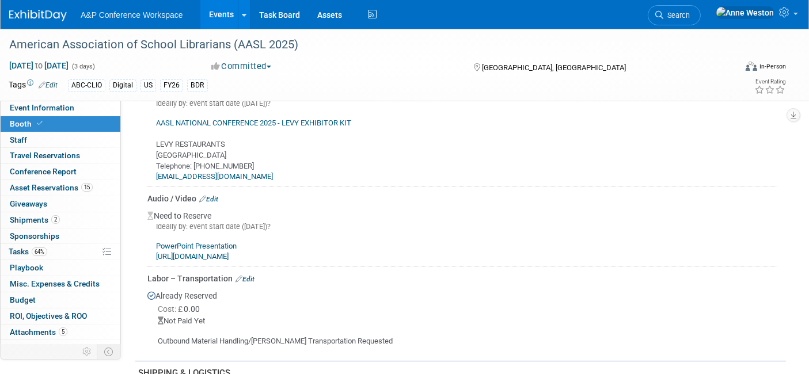
click at [229, 252] on link "https://eventnow.encoreglobal.com/build-your-own-monitor-package-1" at bounding box center [192, 256] width 73 height 9
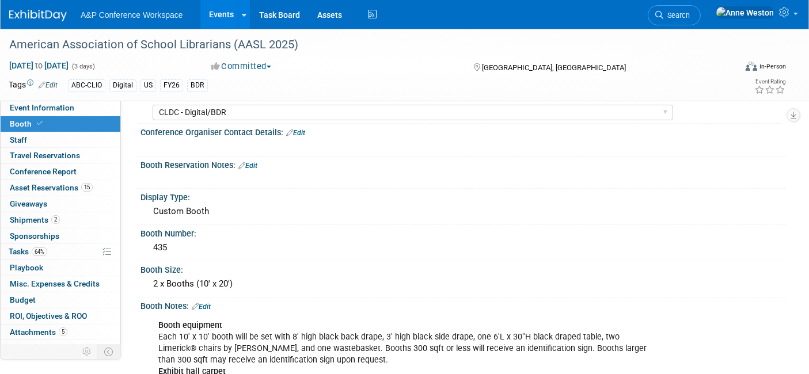
scroll to position [128, 0]
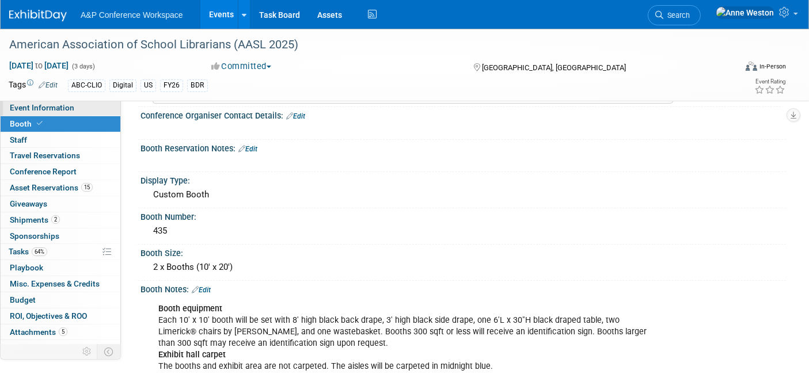
click at [50, 104] on span "Event Information" at bounding box center [42, 107] width 64 height 9
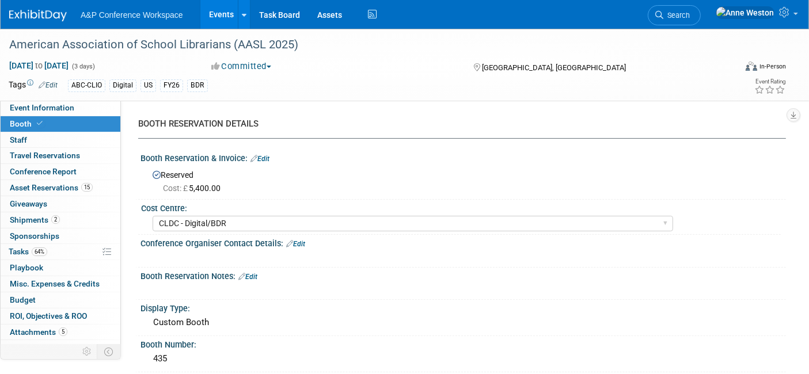
select select "Biennial"
select select "Level 1"
select select "In-Person Booth"
select select "Schools"
select select "Bloomsbury Digital Resources"
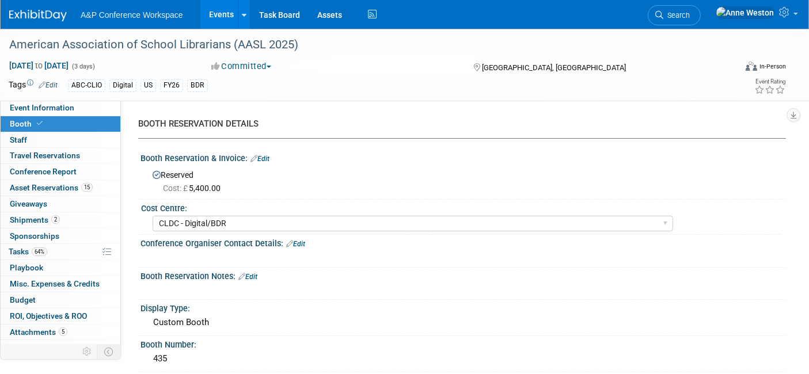
select select "[PERSON_NAME]"
select select "BDR Product Awareness and Trial Generation​"
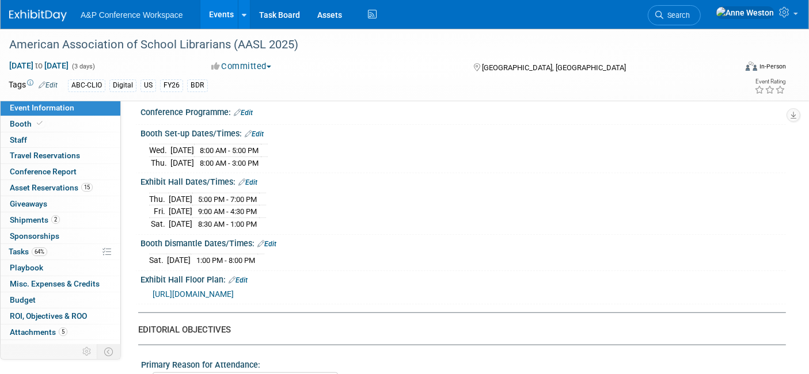
scroll to position [889, 0]
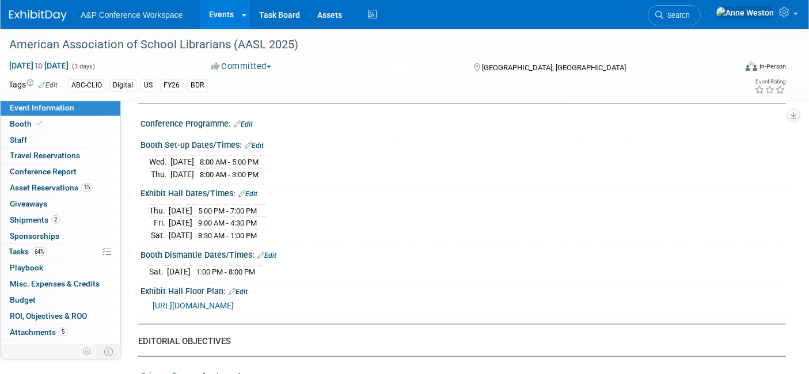
click at [234, 301] on span "https://s23.a2zinc.net/clients/corcexpo/AASL2025/Public/EventMap.aspx?shMode=E&…" at bounding box center [193, 305] width 81 height 9
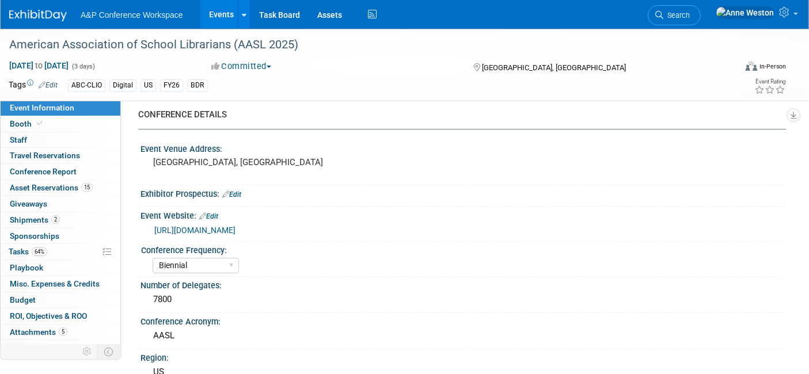
scroll to position [0, 0]
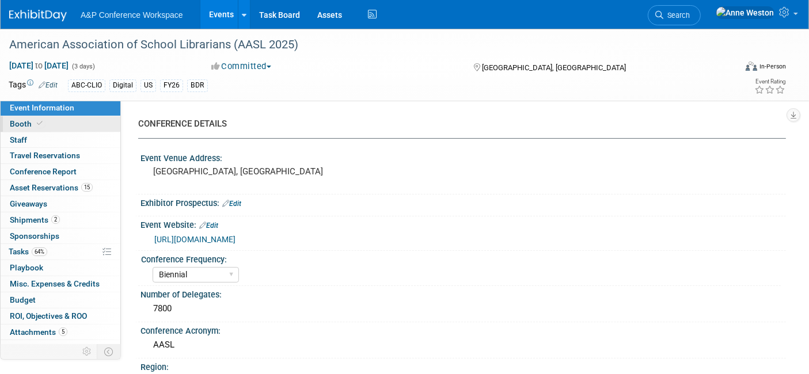
click at [80, 122] on link "Booth" at bounding box center [61, 124] width 120 height 16
select select "CLDC - Digital/BDR"
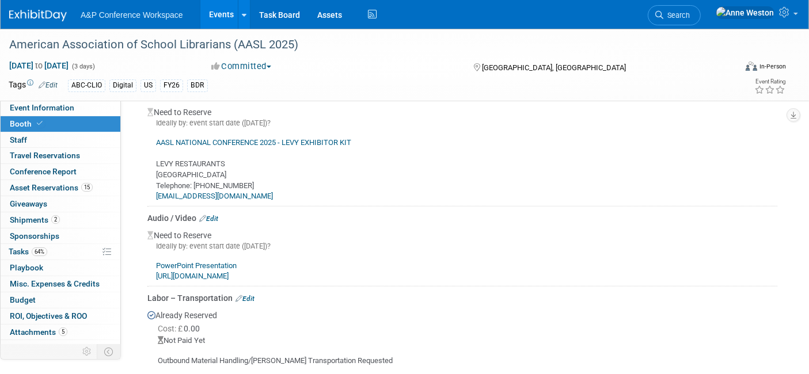
scroll to position [1087, 0]
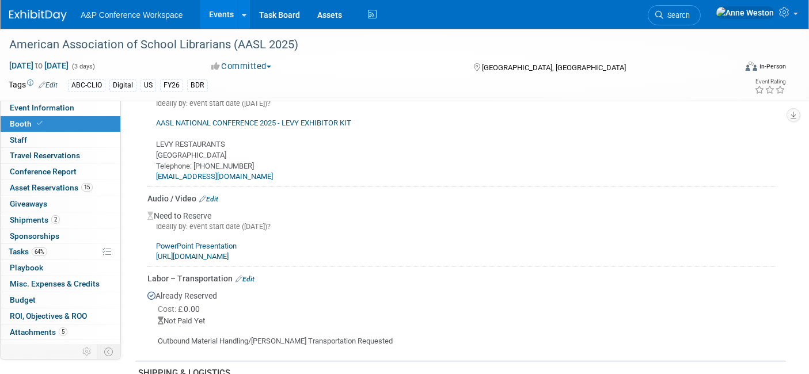
click at [215, 195] on link "Edit" at bounding box center [208, 199] width 19 height 8
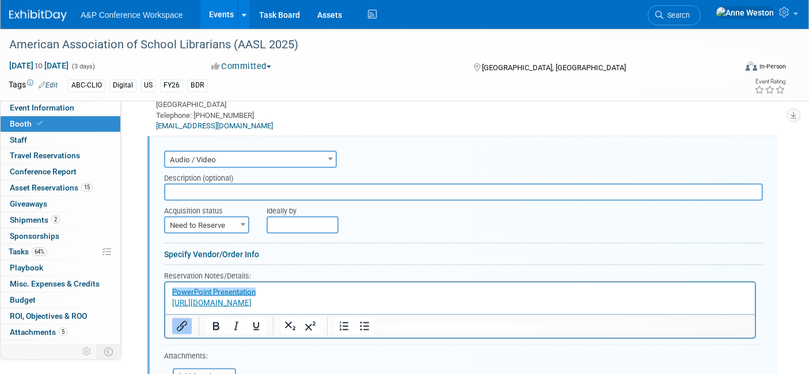
scroll to position [0, 0]
click at [426, 299] on p "﻿PowerPoint Presentation https://eventnow.encoreglobal.com/build-your-own-monit…" at bounding box center [460, 297] width 576 height 21
click at [541, 291] on p "PowerPoint Presentation﻿ https://eventnow.encoreglobal.com/build-your-own-monit…" at bounding box center [460, 297] width 576 height 21
click at [521, 296] on p "PowerPoint Presentation﻿ https://eventnow.encoreglobal.com/build-your-own-monit…" at bounding box center [460, 297] width 576 height 21
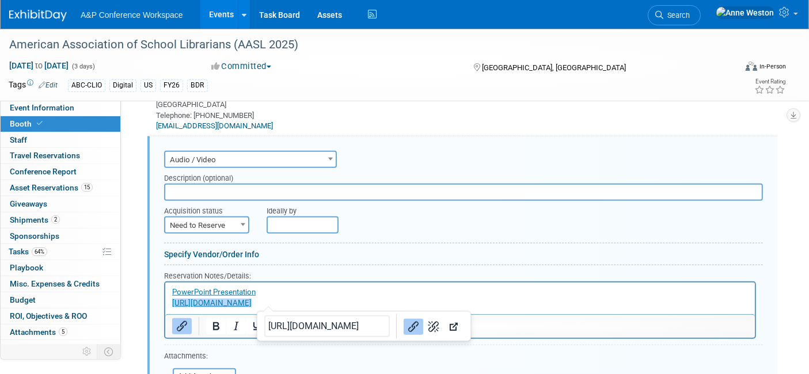
click at [496, 298] on p "PowerPoint Presentation https://eventnow.encoreglobal.com/build-your-own-monito…" at bounding box center [460, 297] width 576 height 21
click at [261, 291] on p "PowerPoint Presentation﻿ https://eventnow.encoreglobal.com/build-your-own-monit…" at bounding box center [460, 297] width 576 height 21
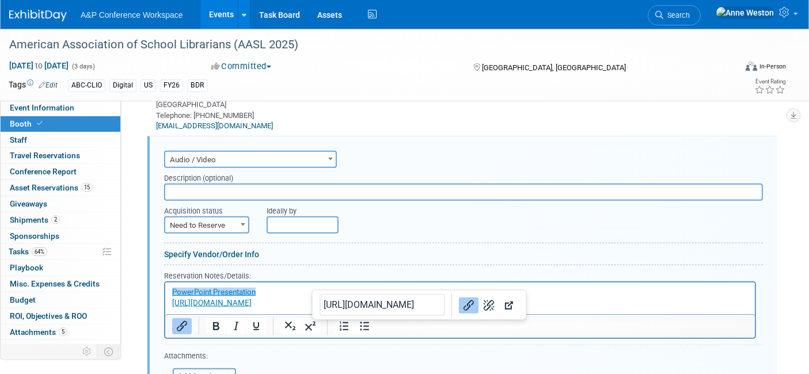
click at [523, 299] on p "PowerPoint Presentation﻿ https://eventnow.encoreglobal.com/build-your-own-monit…" at bounding box center [460, 297] width 576 height 21
click at [531, 296] on p "PowerPoint Presentation https://eventnow.encoreglobal.com/build-your-own-monito…" at bounding box center [460, 297] width 576 height 21
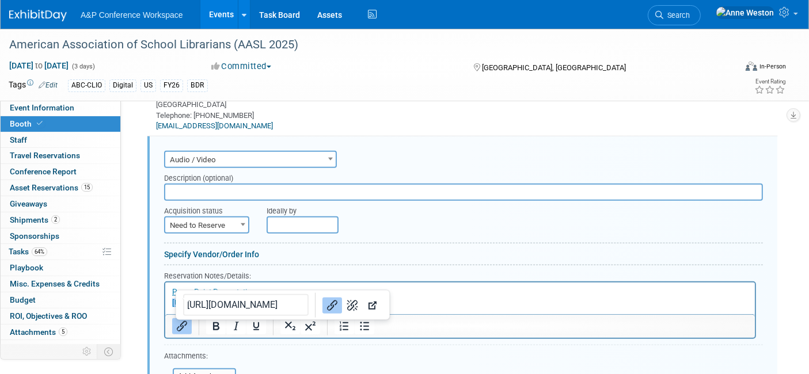
click at [176, 307] on p "PowerPoint Presentation https://eventnow.encoreglobal.com/build-your-own-monito…" at bounding box center [460, 297] width 576 height 21
click at [432, 301] on p "PowerPoint Presentation https://eventnow.encoreglobal.com/build-your-own-monito…" at bounding box center [460, 297] width 576 height 21
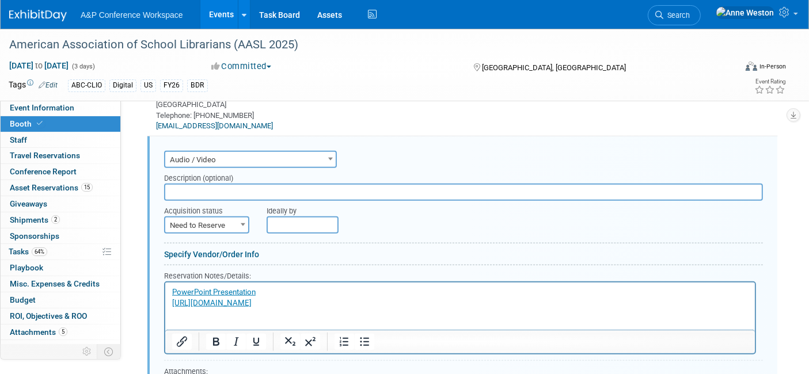
click at [188, 185] on input "text" at bounding box center [463, 192] width 599 height 17
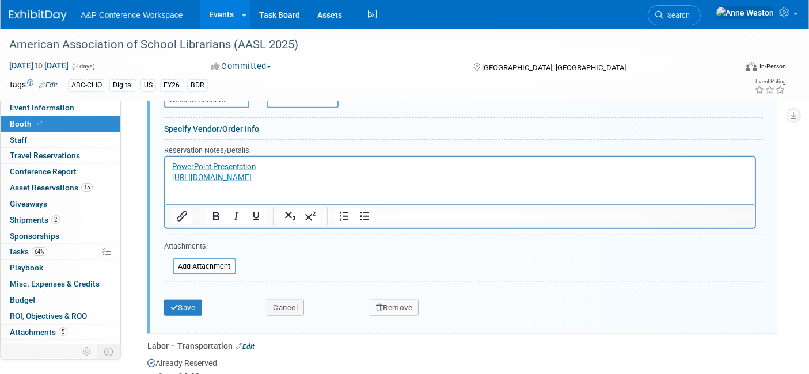
scroll to position [1265, 0]
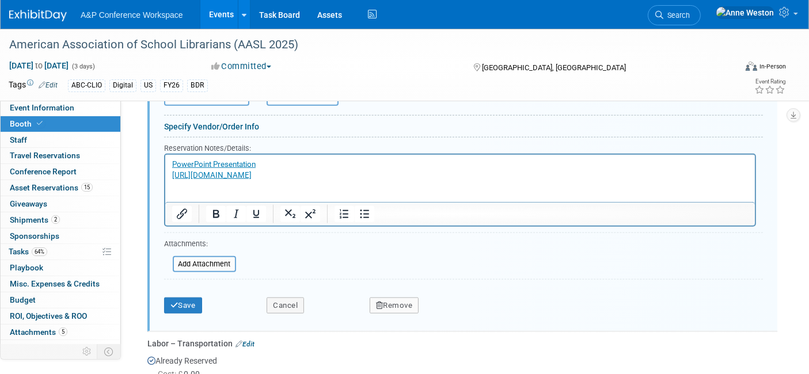
type input "Your order number is: ECOM-000424661."
drag, startPoint x: 27, startPoint y: 28, endPoint x: 192, endPoint y: 303, distance: 320.6
click at [192, 303] on button "Save" at bounding box center [183, 306] width 38 height 16
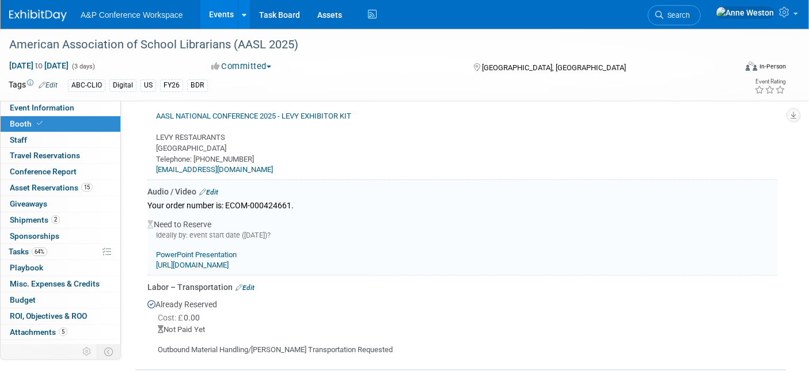
scroll to position [1074, 0]
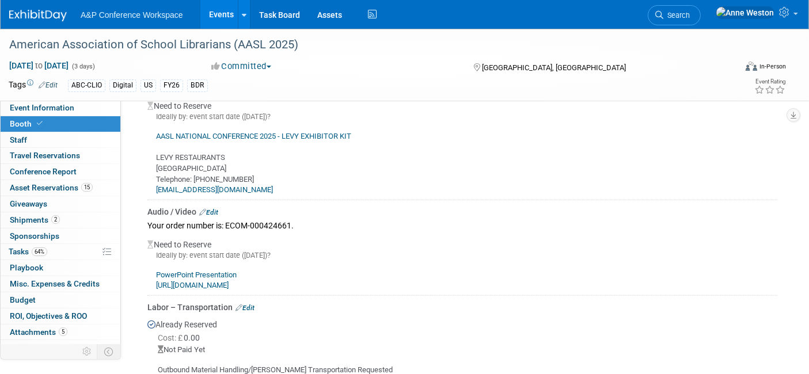
click at [214, 208] on link "Edit" at bounding box center [208, 212] width 19 height 8
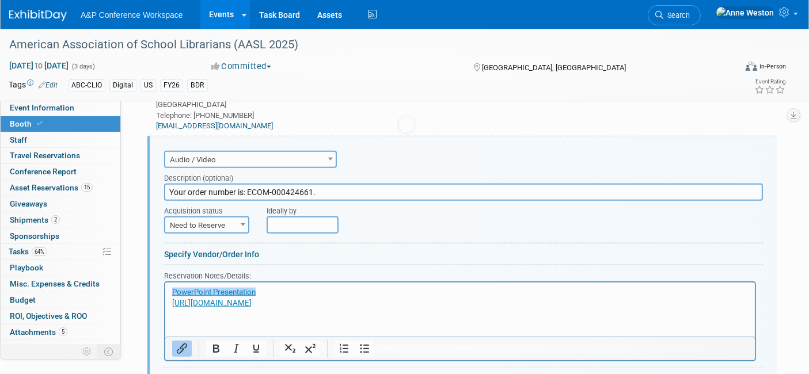
scroll to position [0, 0]
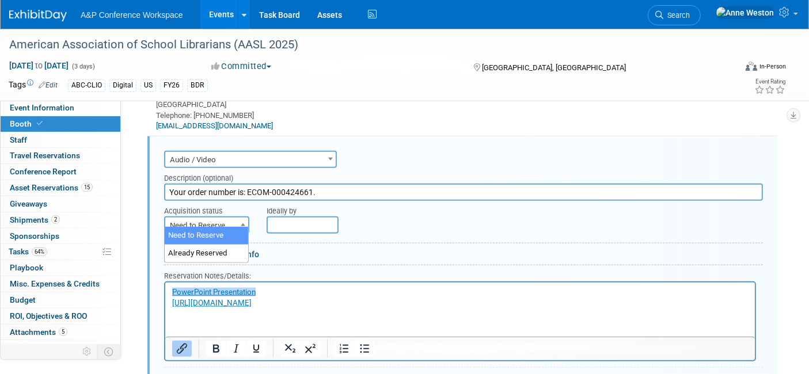
click at [207, 218] on span "Need to Reserve" at bounding box center [206, 226] width 83 height 16
select select "2"
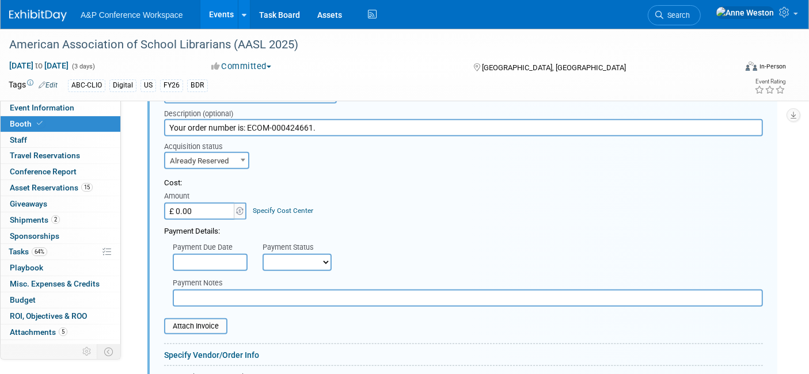
scroll to position [1329, 0]
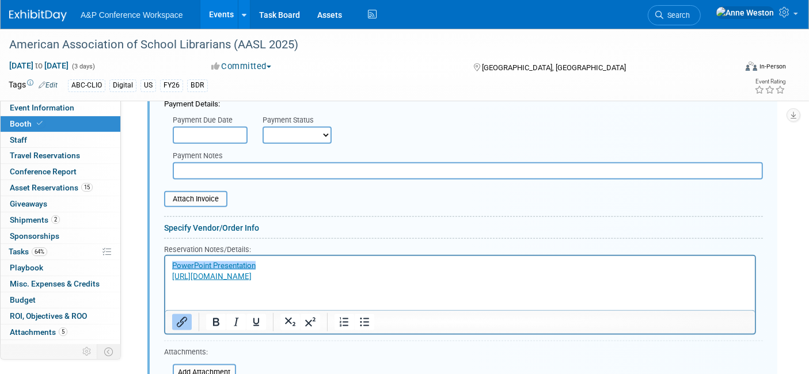
click at [284, 128] on select "Not Paid Yet Partially Paid Paid in Full" at bounding box center [296, 135] width 69 height 17
click at [262, 127] on select "Not Paid Yet Partially Paid Paid in Full" at bounding box center [296, 135] width 69 height 17
click at [302, 180] on div "Attach Invoice" at bounding box center [463, 194] width 599 height 28
click at [298, 128] on select "Not Paid Yet Partially Paid Paid in Full" at bounding box center [296, 135] width 69 height 17
select select "1"
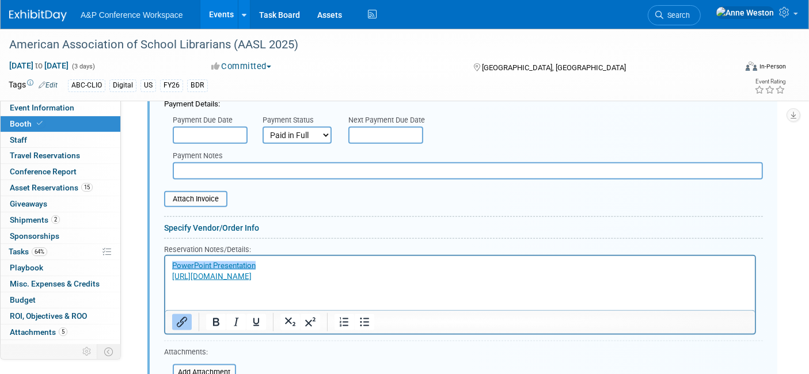
click at [262, 127] on select "Not Paid Yet Partially Paid Paid in Full" at bounding box center [296, 135] width 69 height 17
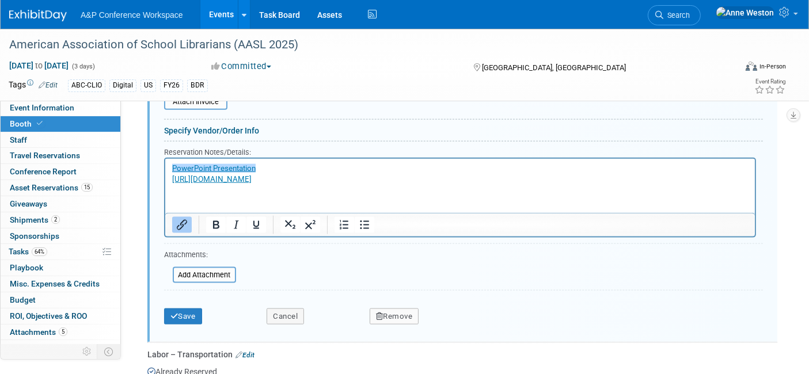
scroll to position [1457, 0]
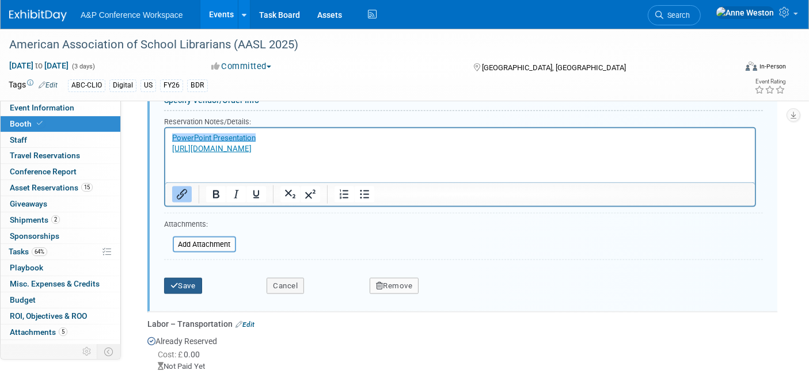
click at [176, 282] on icon "submit" at bounding box center [174, 285] width 8 height 7
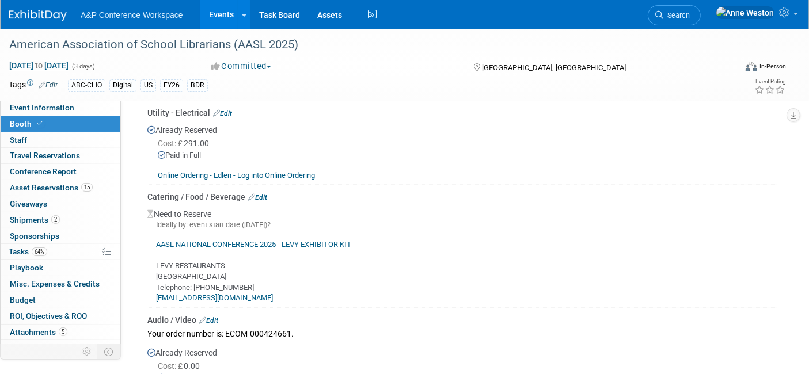
scroll to position [945, 0]
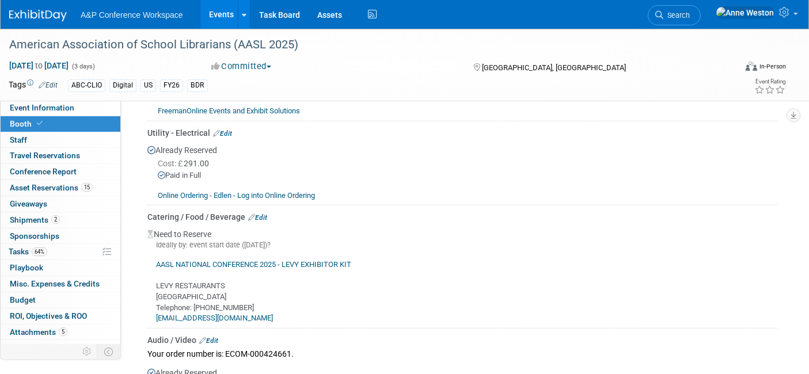
click at [191, 260] on link "AASL NATIONAL CONFERENCE 2025 - LEVY EXHIBITOR KIT" at bounding box center [253, 264] width 195 height 9
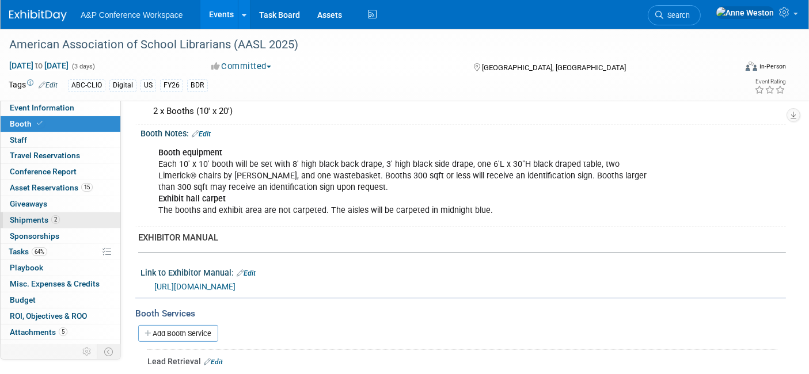
scroll to position [178, 0]
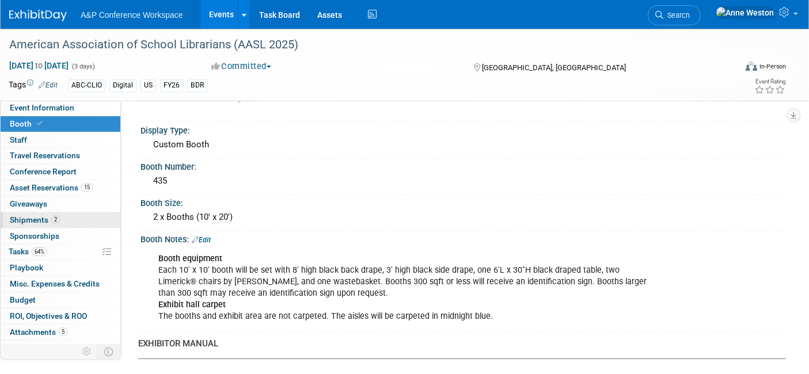
click at [39, 221] on span "Shipments 2" at bounding box center [35, 219] width 50 height 9
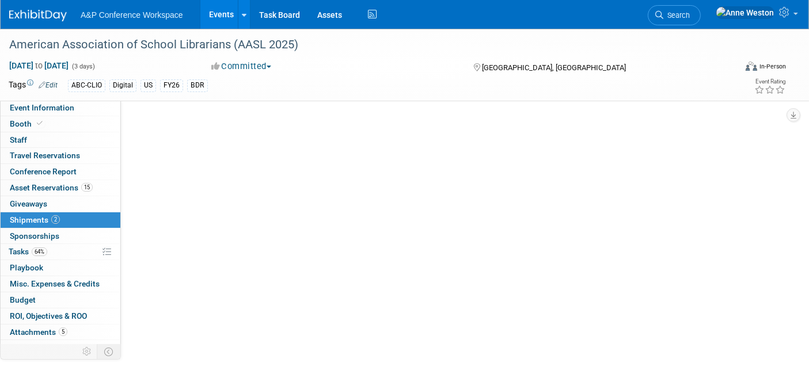
scroll to position [0, 0]
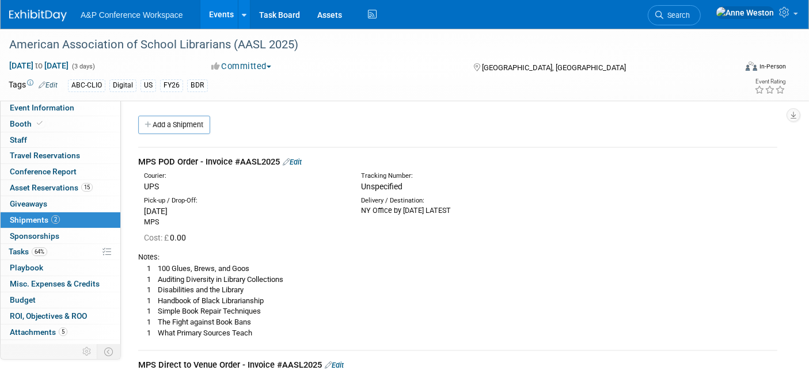
click at [299, 163] on link "Edit" at bounding box center [292, 162] width 19 height 9
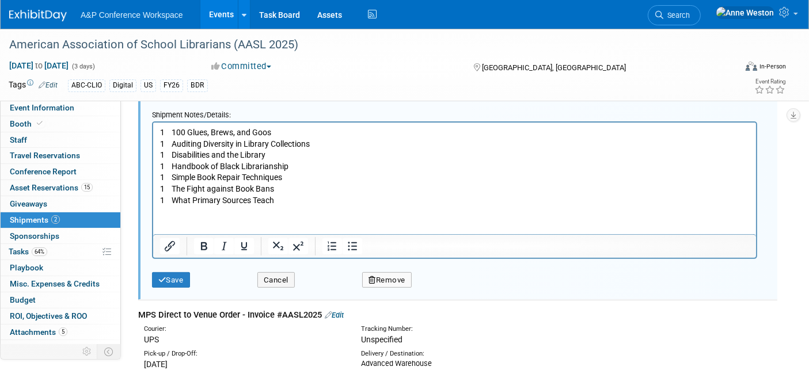
scroll to position [464, 0]
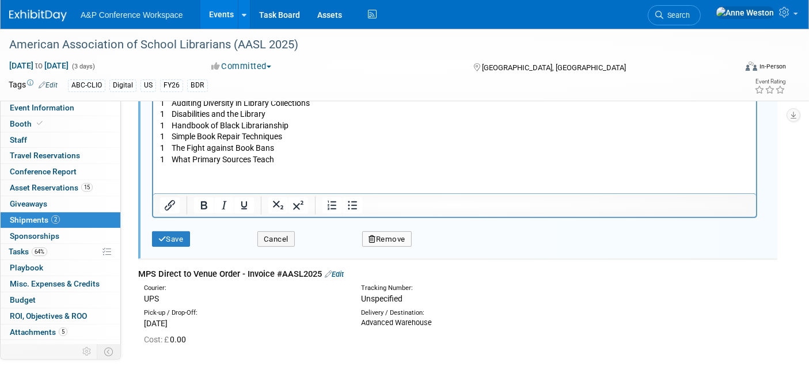
click at [280, 158] on p "1 100 Glues, Brews, and Goos 1 Auditing Diversity in Library Collections 1 Disa…" at bounding box center [453, 125] width 589 height 79
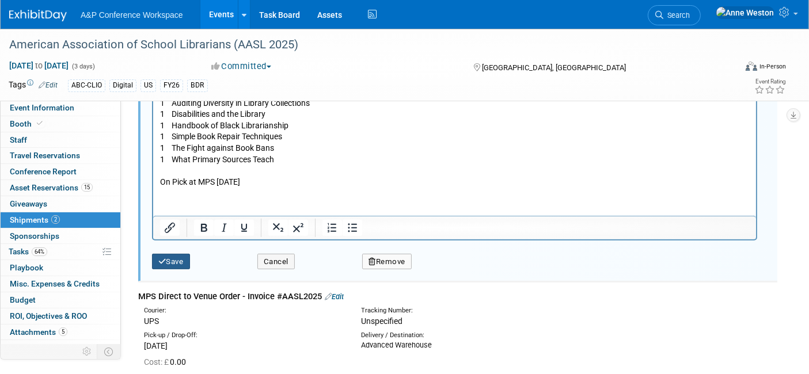
click at [172, 254] on button "Save" at bounding box center [171, 262] width 38 height 16
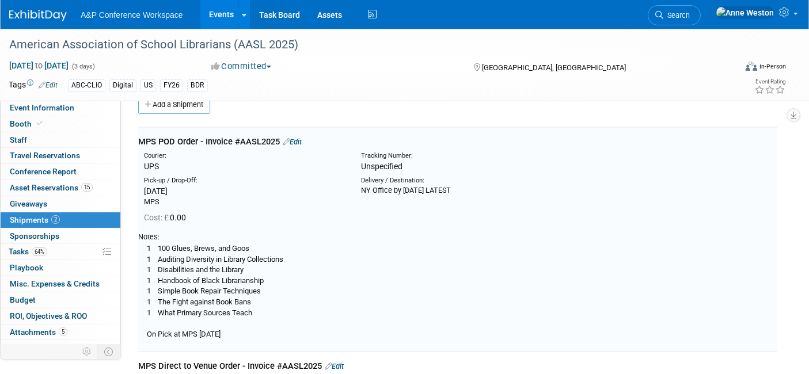
scroll to position [16, 0]
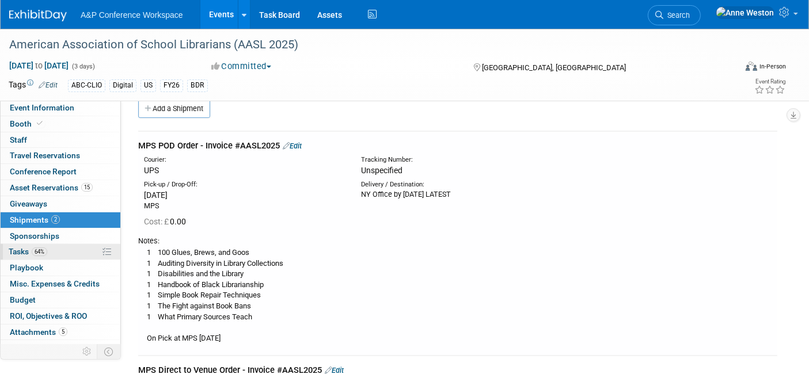
click at [33, 250] on span "64%" at bounding box center [40, 252] width 16 height 9
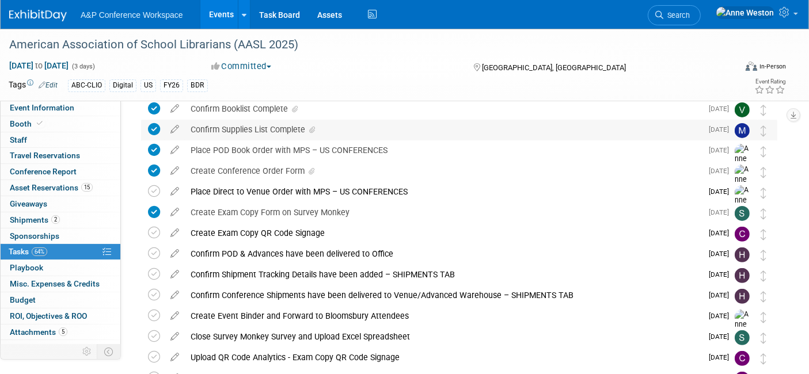
scroll to position [0, 0]
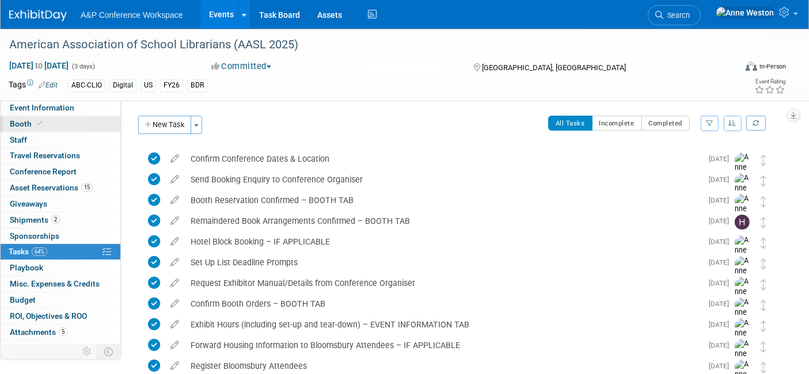
click at [23, 120] on span "Booth" at bounding box center [27, 123] width 35 height 9
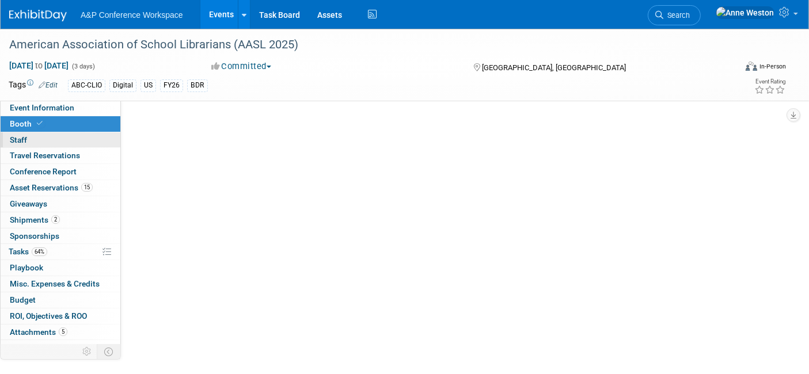
select select "CLDC - Digital/BDR"
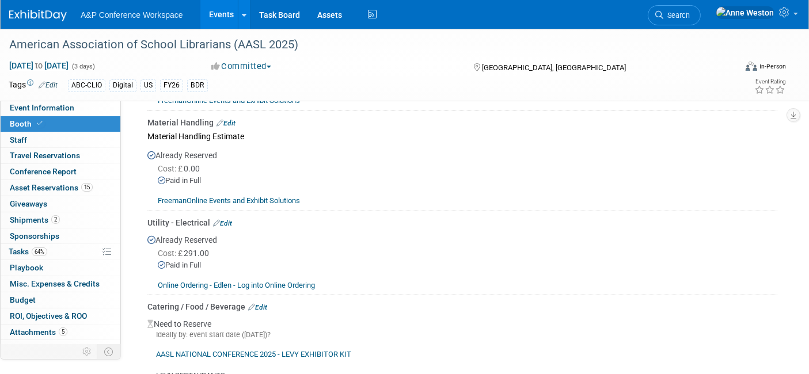
scroll to position [959, 0]
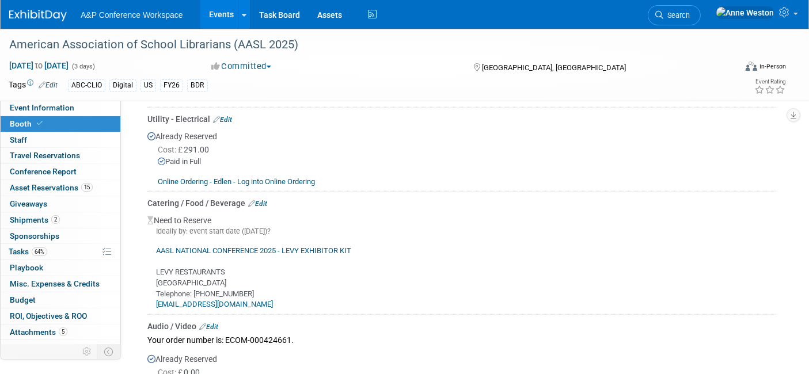
click at [262, 200] on link "Edit" at bounding box center [257, 204] width 19 height 8
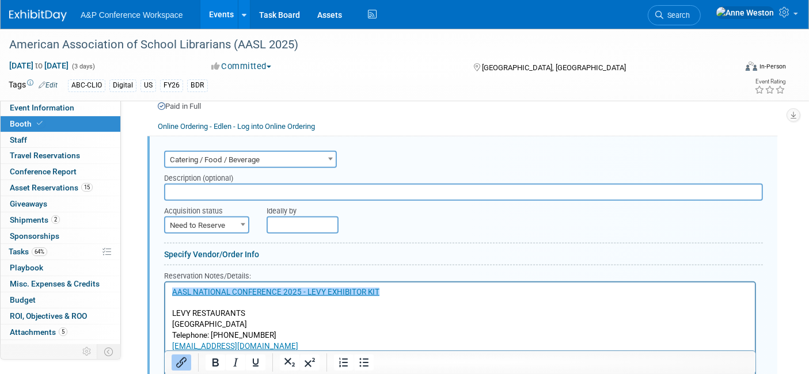
scroll to position [0, 0]
click at [296, 349] on p "﻿AASL NATIONAL CONFERENCE 2025 - LEVY EXHIBITOR KIT LEVY RESTAURANTS USA Teleph…" at bounding box center [460, 319] width 576 height 64
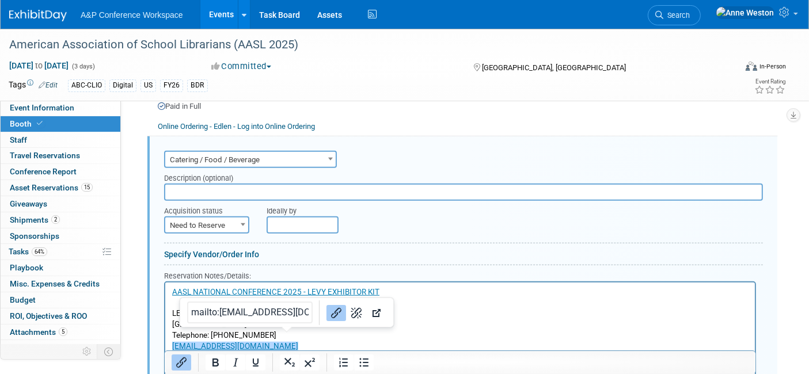
click at [296, 348] on p "AASL NATIONAL CONFERENCE 2025 - LEVY EXHIBITOR KIT LEVY RESTAURANTS USA Telepho…" at bounding box center [460, 319] width 576 height 64
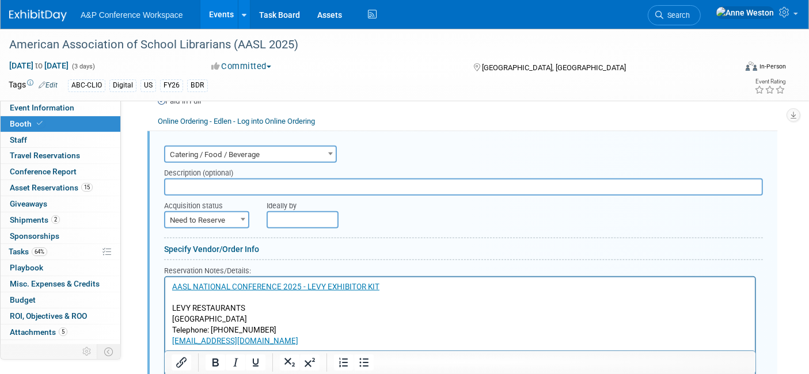
scroll to position [1030, 0]
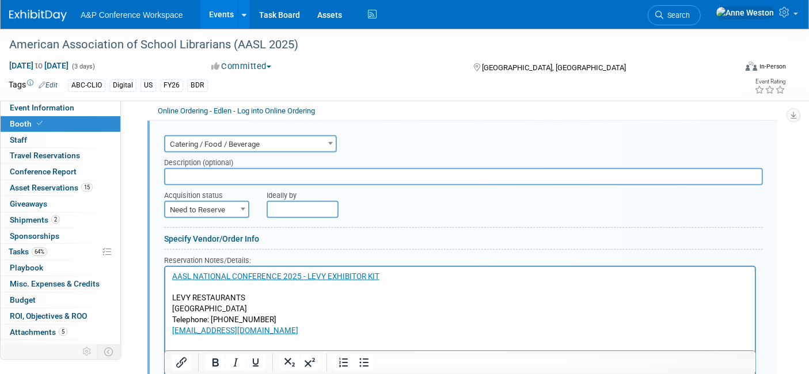
paste body "Rich Text Area. Press ALT-0 for help."
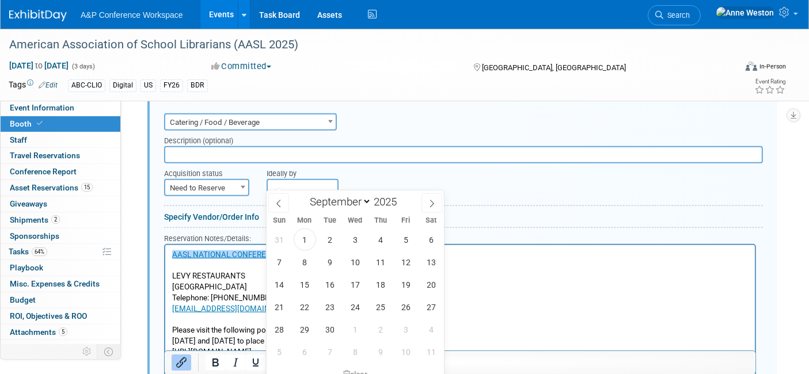
click at [289, 179] on input "text" at bounding box center [303, 187] width 72 height 17
click at [306, 284] on span "15" at bounding box center [305, 284] width 22 height 22
type input "Sep 15, 2025"
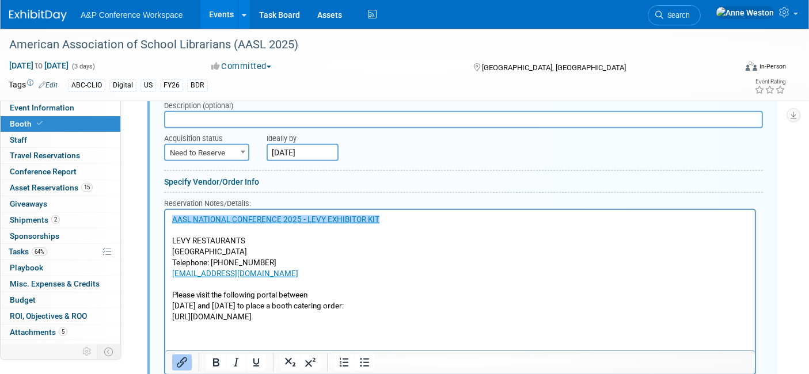
scroll to position [1116, 0]
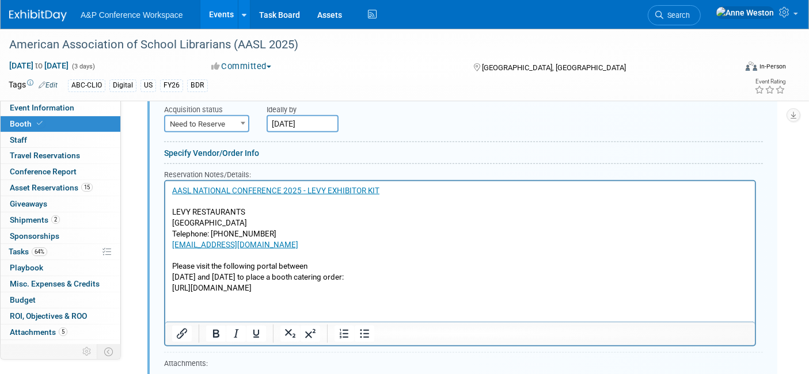
drag, startPoint x: 411, startPoint y: 287, endPoint x: 119, endPoint y: 295, distance: 292.5
click at [165, 294] on html "AASL NATIONAL CONFERENCE 2025 - LEVY EXHIBITOR KIT LEVY RESTAURANTS USA Telepho…" at bounding box center [459, 237] width 589 height 112
click at [177, 329] on icon "Insert/edit link" at bounding box center [182, 334] width 10 height 10
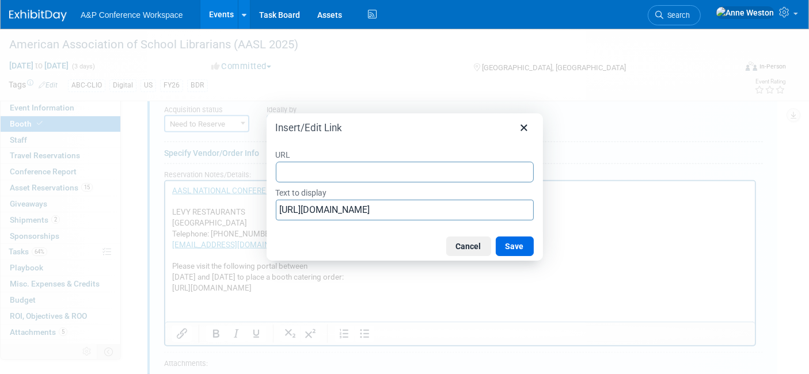
type input "Please visit the following portal between July 31st and September 15th to place…"
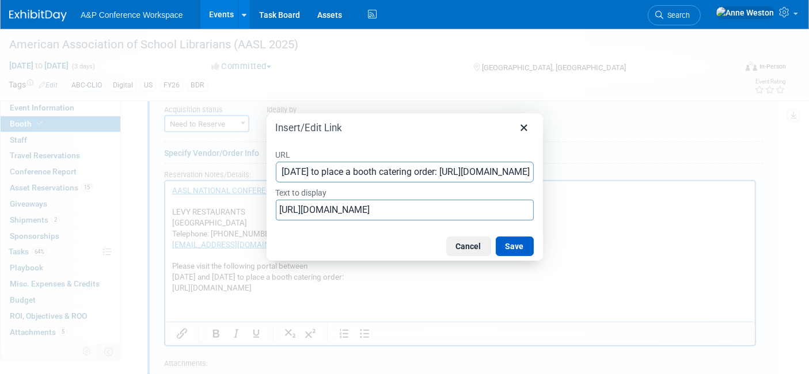
click at [526, 248] on button "Save" at bounding box center [515, 247] width 38 height 20
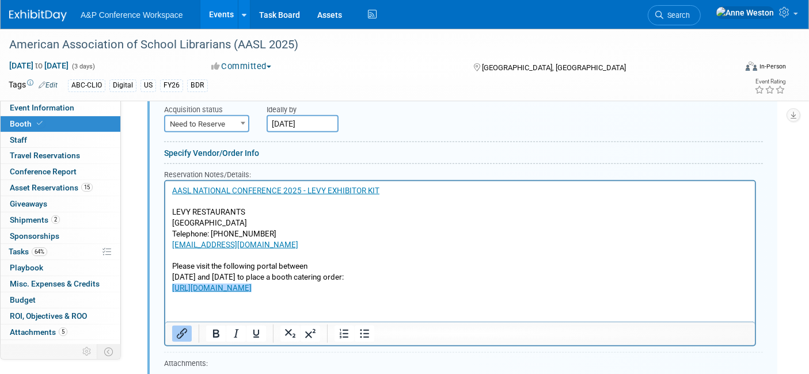
click at [340, 294] on html "AASL NATIONAL CONFERENCE 2025 - LEVY EXHIBITOR KIT LEVY RESTAURANTS USA Telepho…" at bounding box center [459, 237] width 589 height 112
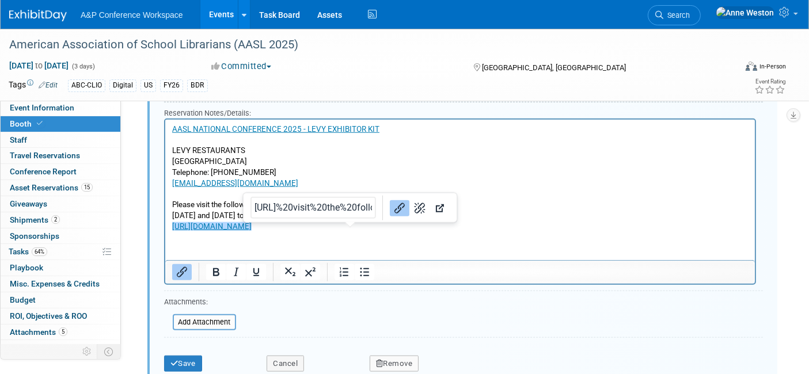
scroll to position [1243, 0]
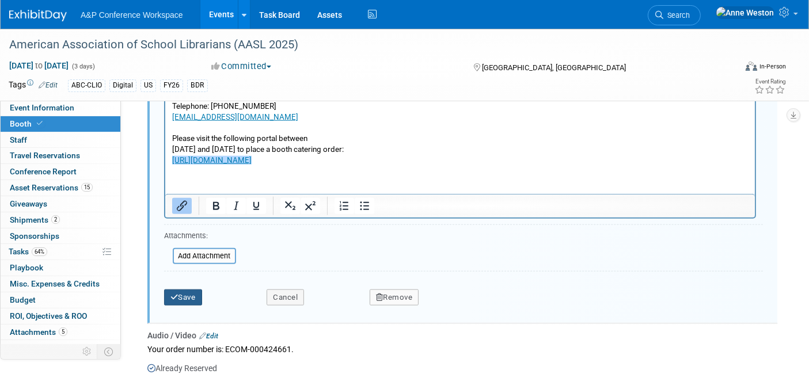
click at [184, 290] on button "Save" at bounding box center [183, 298] width 38 height 16
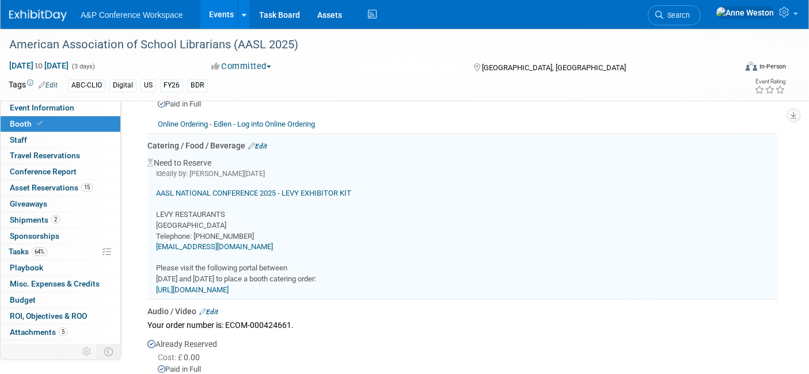
scroll to position [1014, 0]
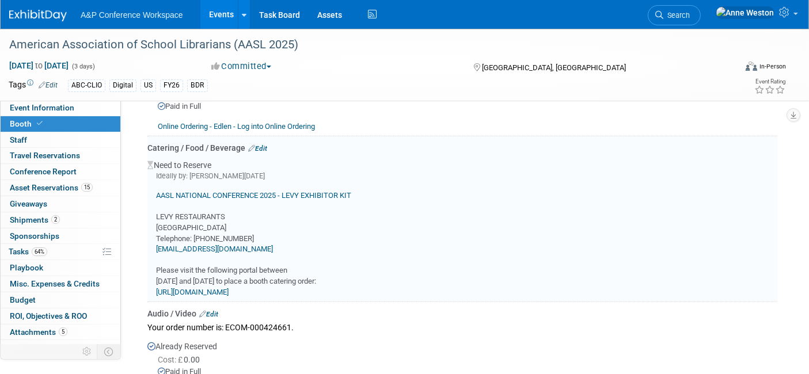
click at [219, 288] on link "https://www.reservecloud.com/sspSignIn/ooP-OHo-VASDZBp8dTb7" at bounding box center [192, 292] width 73 height 9
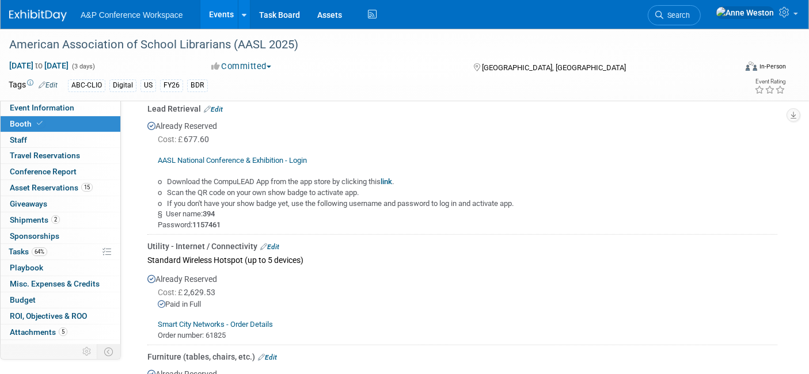
scroll to position [506, 0]
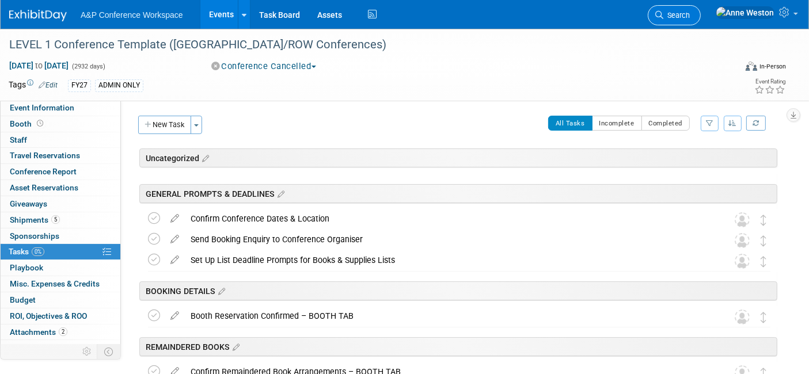
click at [690, 13] on span "Search" at bounding box center [676, 15] width 26 height 9
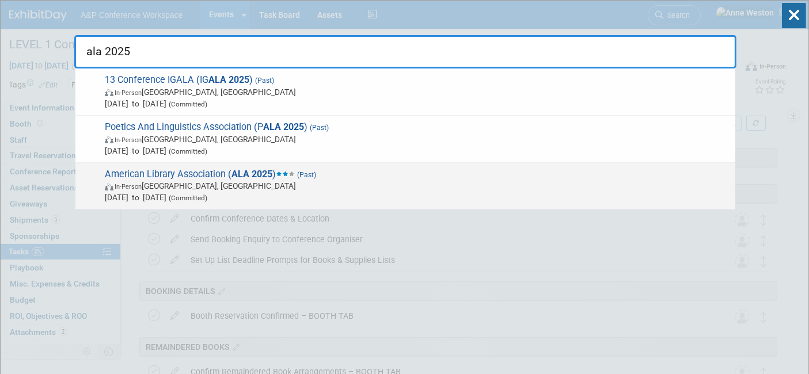
type input "ala 2025"
click at [165, 179] on span "American Library Association ( ALA 2025 ) (Past) In-Person Philadelphia, PA Jun…" at bounding box center [415, 186] width 628 height 35
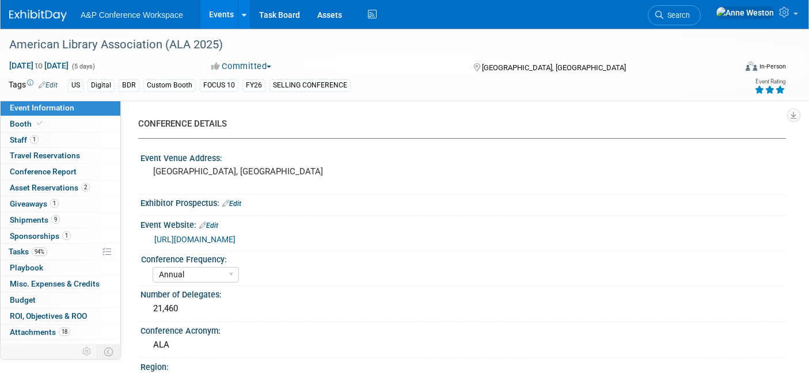
select select "Annual"
select select "Level 1"
select select "In-Person Booth"
select select "Libraries"
select select "Bloomsbury Digital Resources"
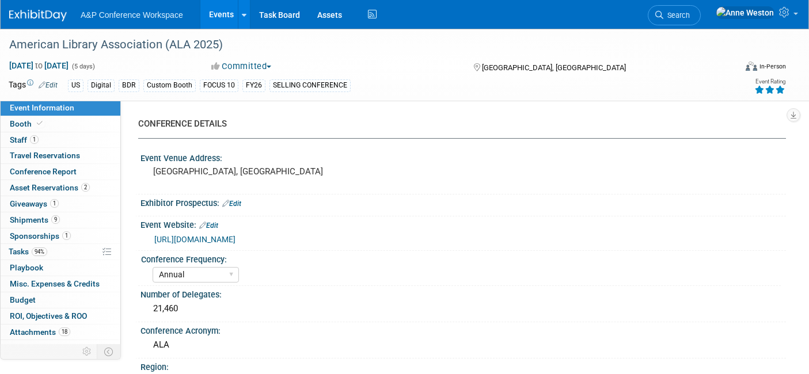
select select "[PERSON_NAME]"
select select "BDR Product Awareness and Trial Generation​"
click at [37, 120] on icon at bounding box center [40, 123] width 6 height 6
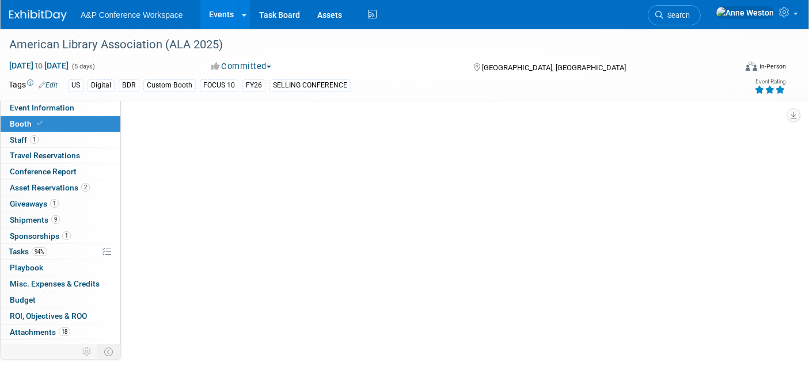
select select "DIGI"
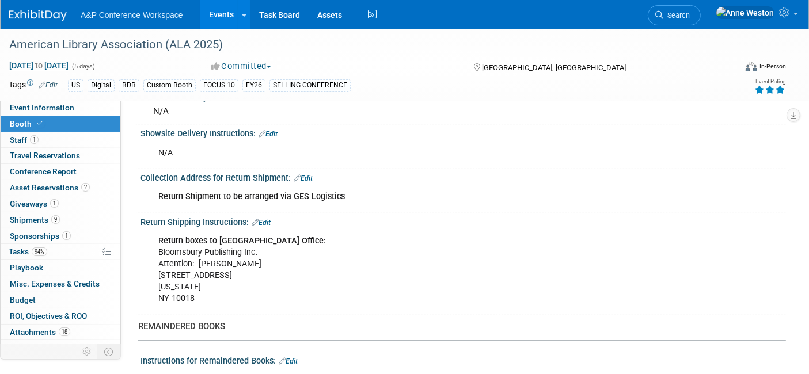
scroll to position [1809, 0]
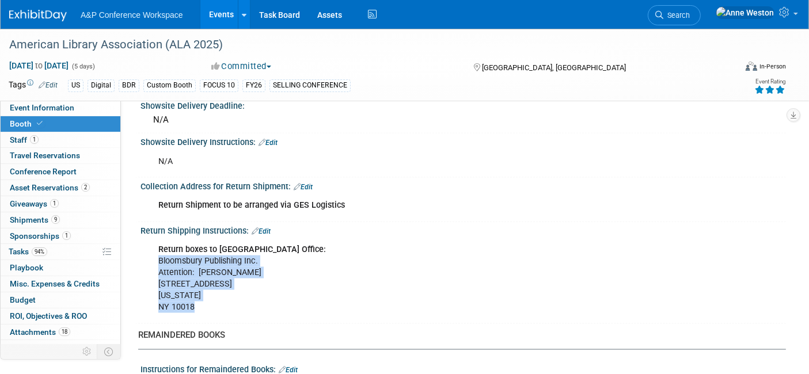
drag, startPoint x: 197, startPoint y: 293, endPoint x: 151, endPoint y: 242, distance: 68.5
click at [151, 242] on div "Return boxes to [GEOGRAPHIC_DATA] Office: Bloomsbury Publishing Inc. Attention:…" at bounding box center [405, 278] width 511 height 81
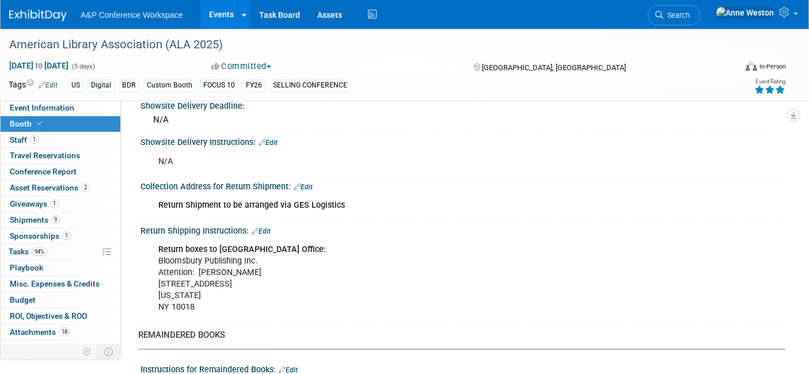
click at [158, 245] on b "Return boxes to [GEOGRAPHIC_DATA] Office:" at bounding box center [242, 250] width 168 height 10
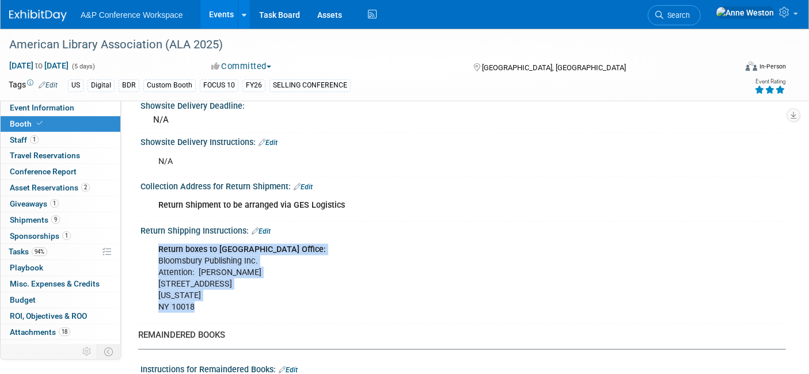
drag, startPoint x: 158, startPoint y: 233, endPoint x: 201, endPoint y: 297, distance: 77.1
click at [201, 297] on div "Return boxes to [GEOGRAPHIC_DATA] Office: Bloomsbury Publishing Inc. Attention:…" at bounding box center [405, 278] width 511 height 81
copy div "Return boxes to [GEOGRAPHIC_DATA] Office: Bloomsbury Publishing Inc. Attention:…"
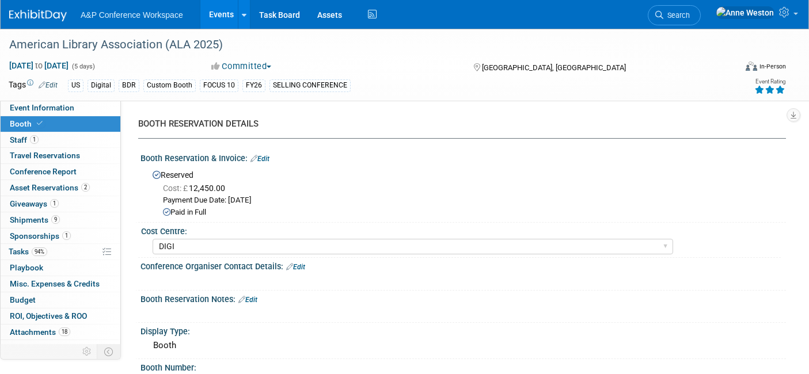
select select "DIGI"
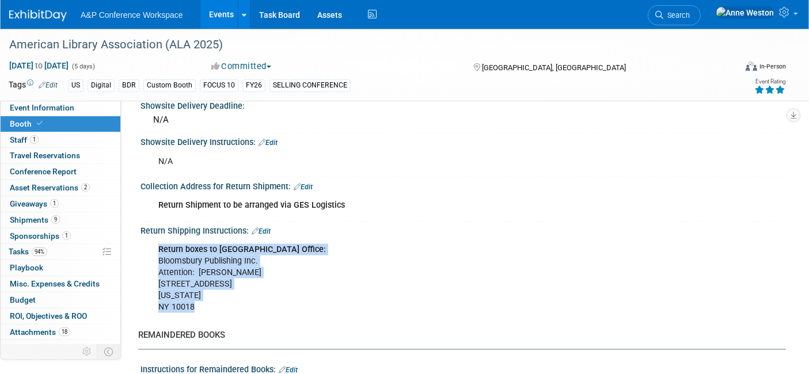
click at [406, 295] on div "Return boxes to [GEOGRAPHIC_DATA] Office: Bloomsbury Publishing Inc. Attention:…" at bounding box center [405, 278] width 511 height 81
